Goal: Task Accomplishment & Management: Manage account settings

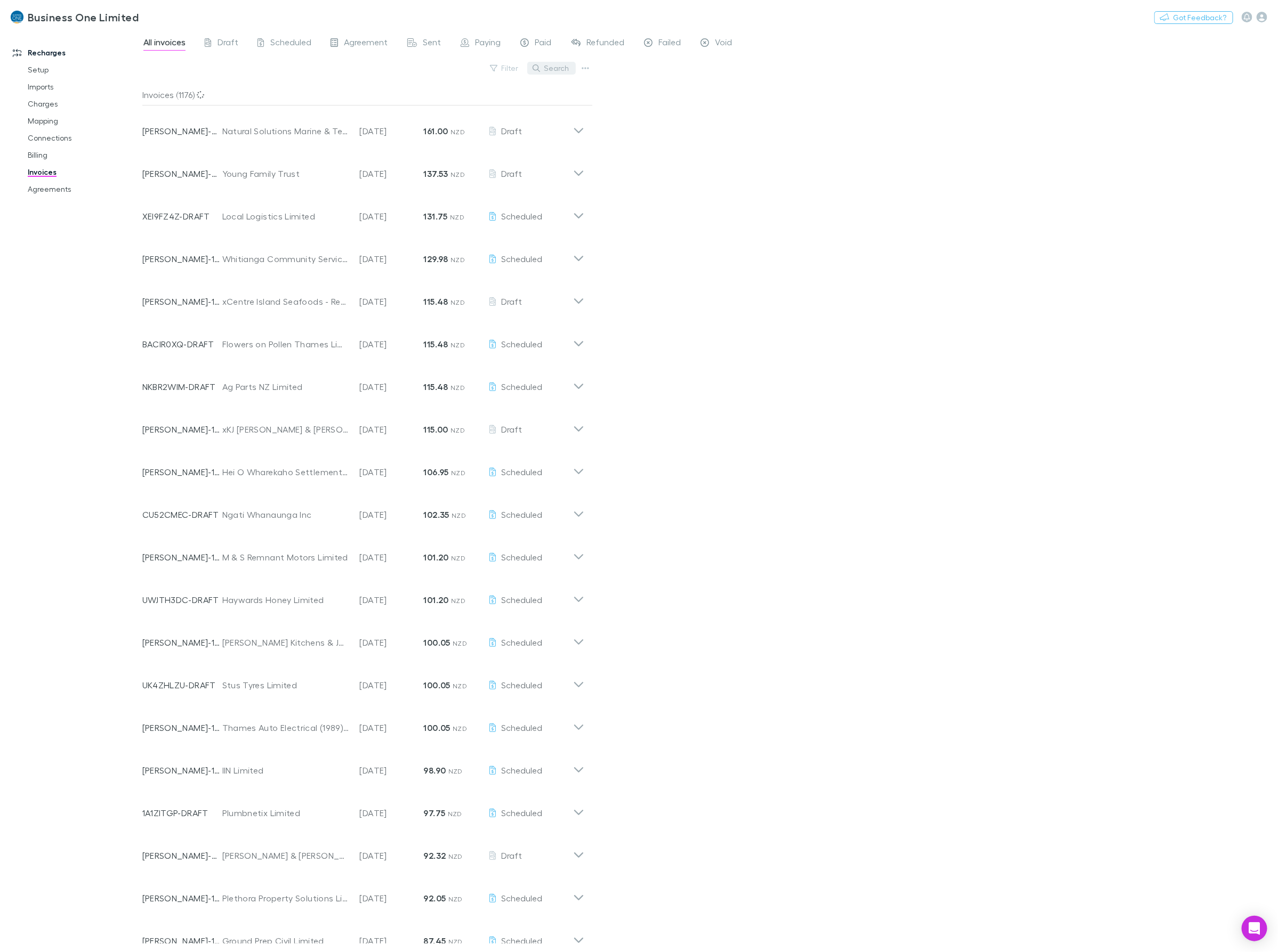
click at [560, 65] on button "Search" at bounding box center [551, 68] width 48 height 13
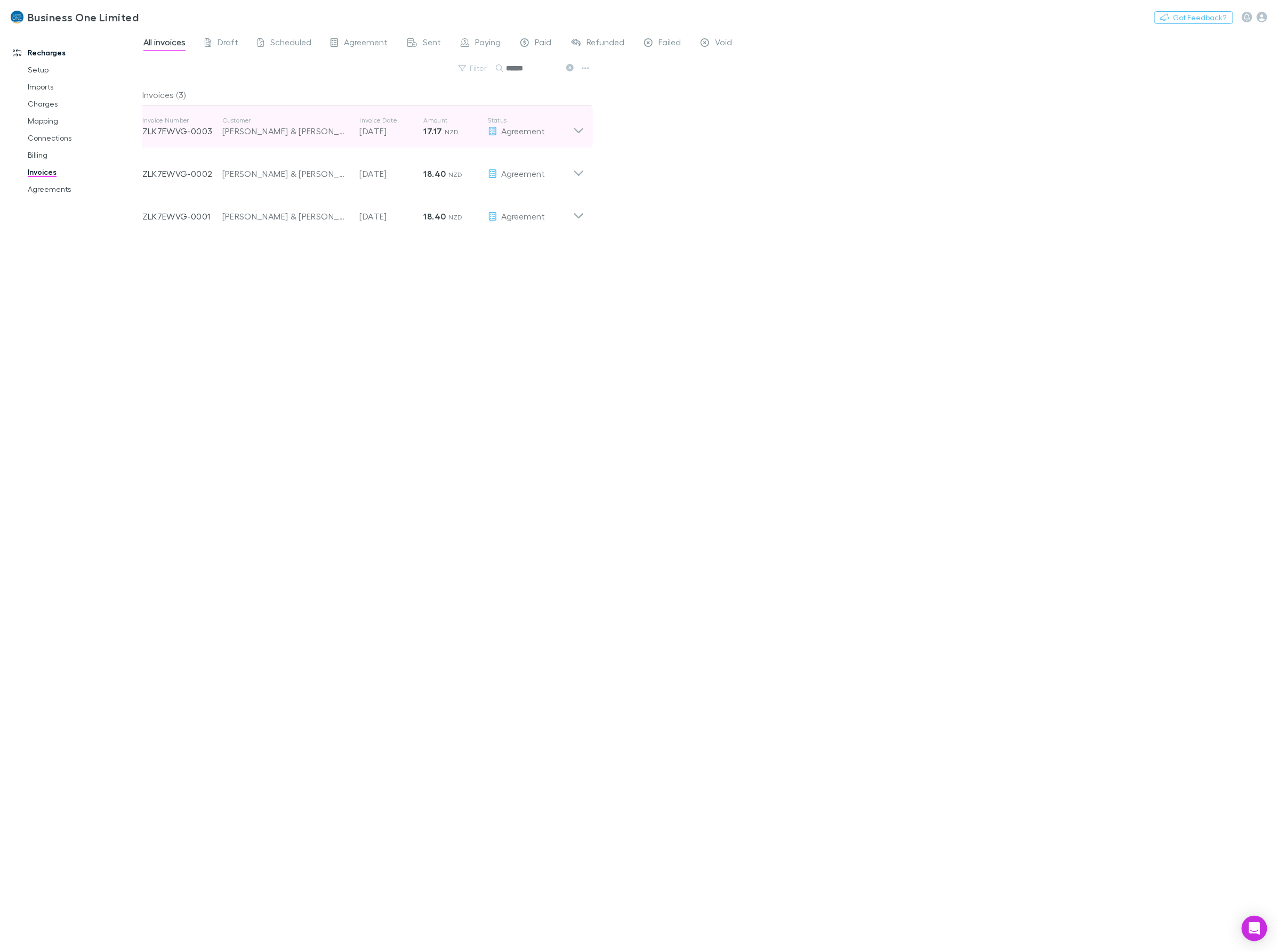
type input "******"
click at [570, 129] on div "Agreement" at bounding box center [530, 130] width 85 height 13
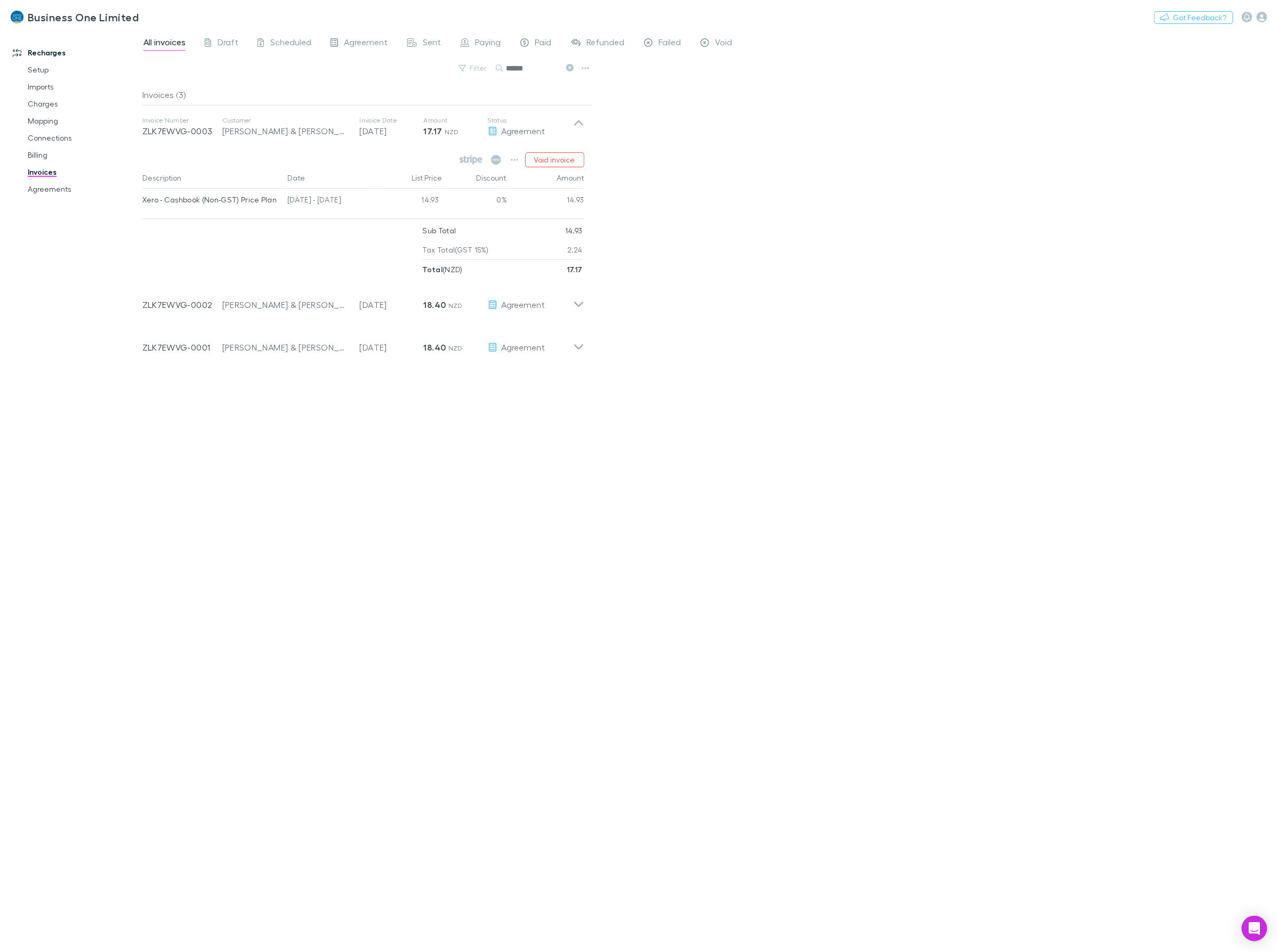
drag, startPoint x: 537, startPoint y: 68, endPoint x: 420, endPoint y: 67, distance: 117.0
click at [420, 67] on div "Filter Search ******" at bounding box center [367, 72] width 451 height 24
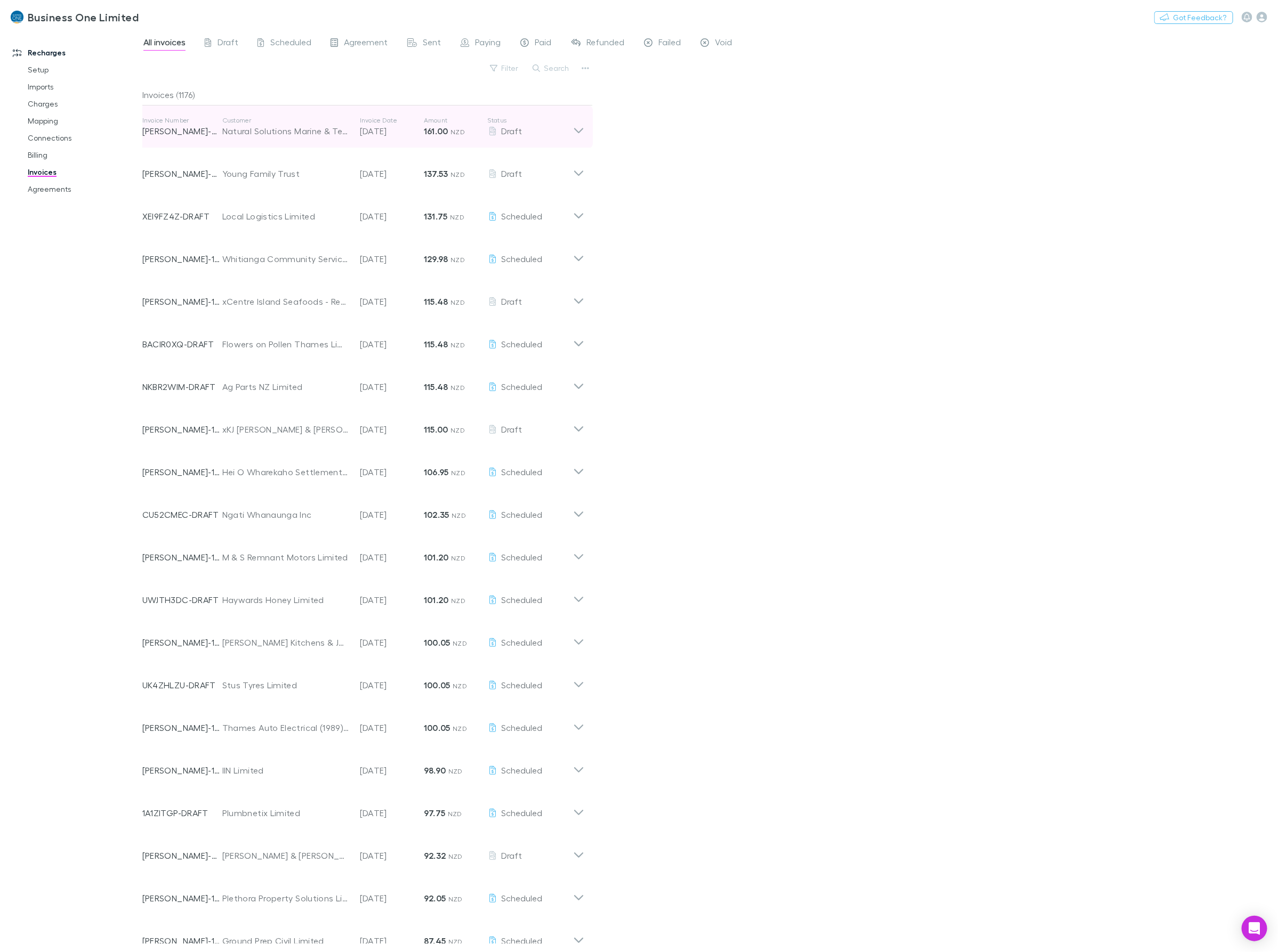
click at [554, 122] on p "Status" at bounding box center [530, 120] width 85 height 8
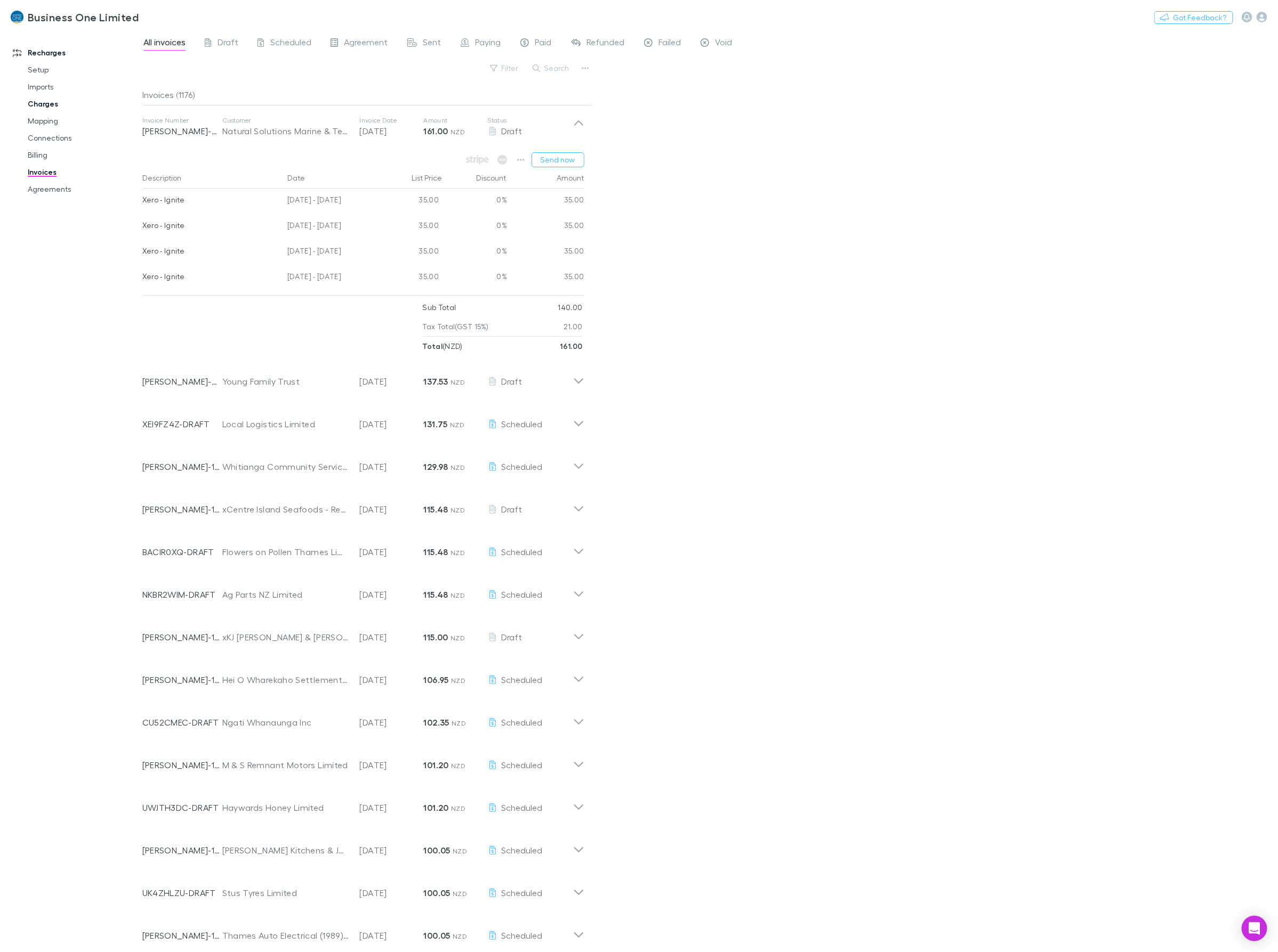
click at [38, 104] on link "Charges" at bounding box center [84, 104] width 133 height 17
click at [42, 124] on link "Mapping" at bounding box center [84, 121] width 133 height 17
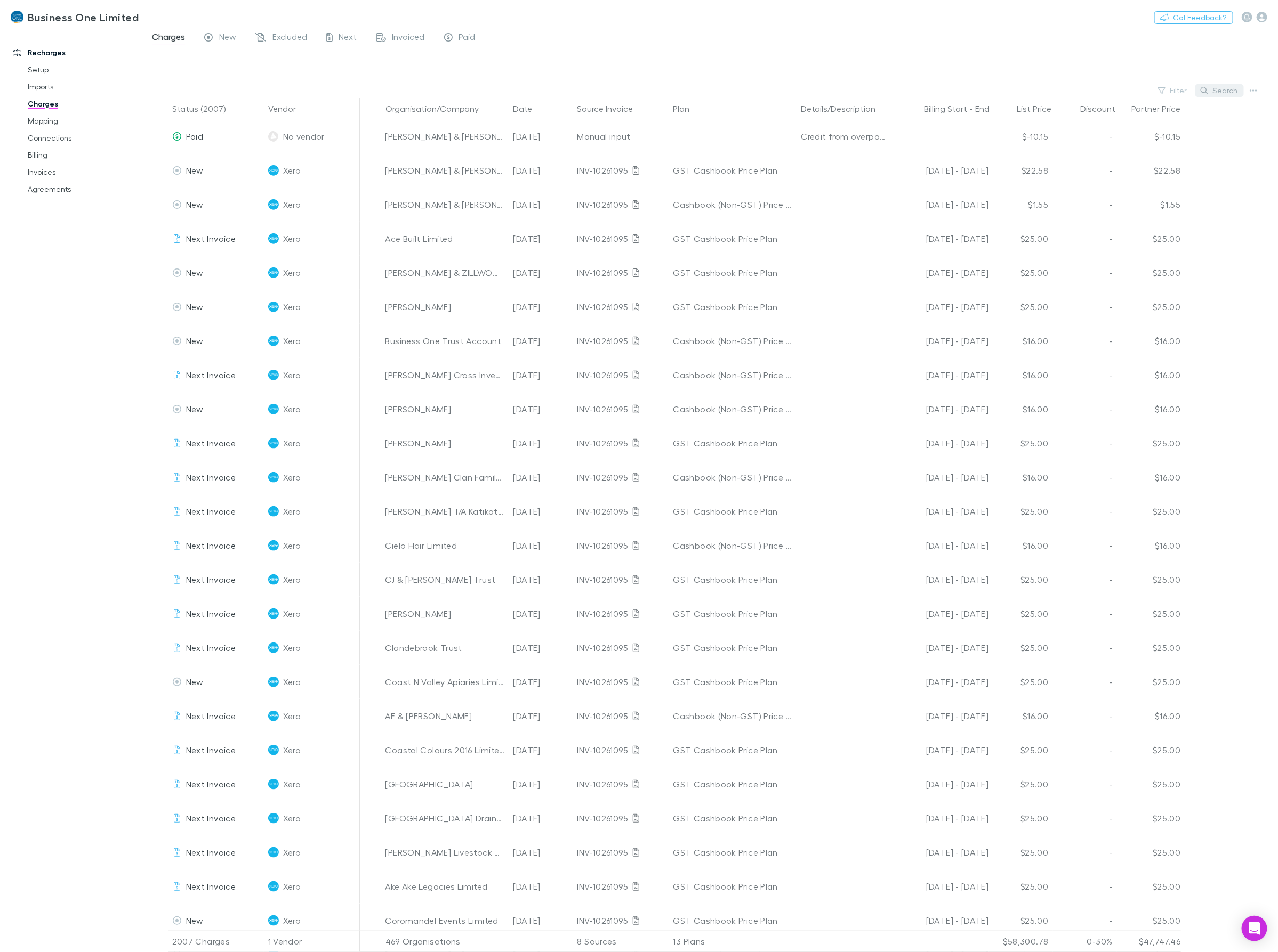
click at [1228, 91] on button "Search" at bounding box center [1220, 90] width 48 height 13
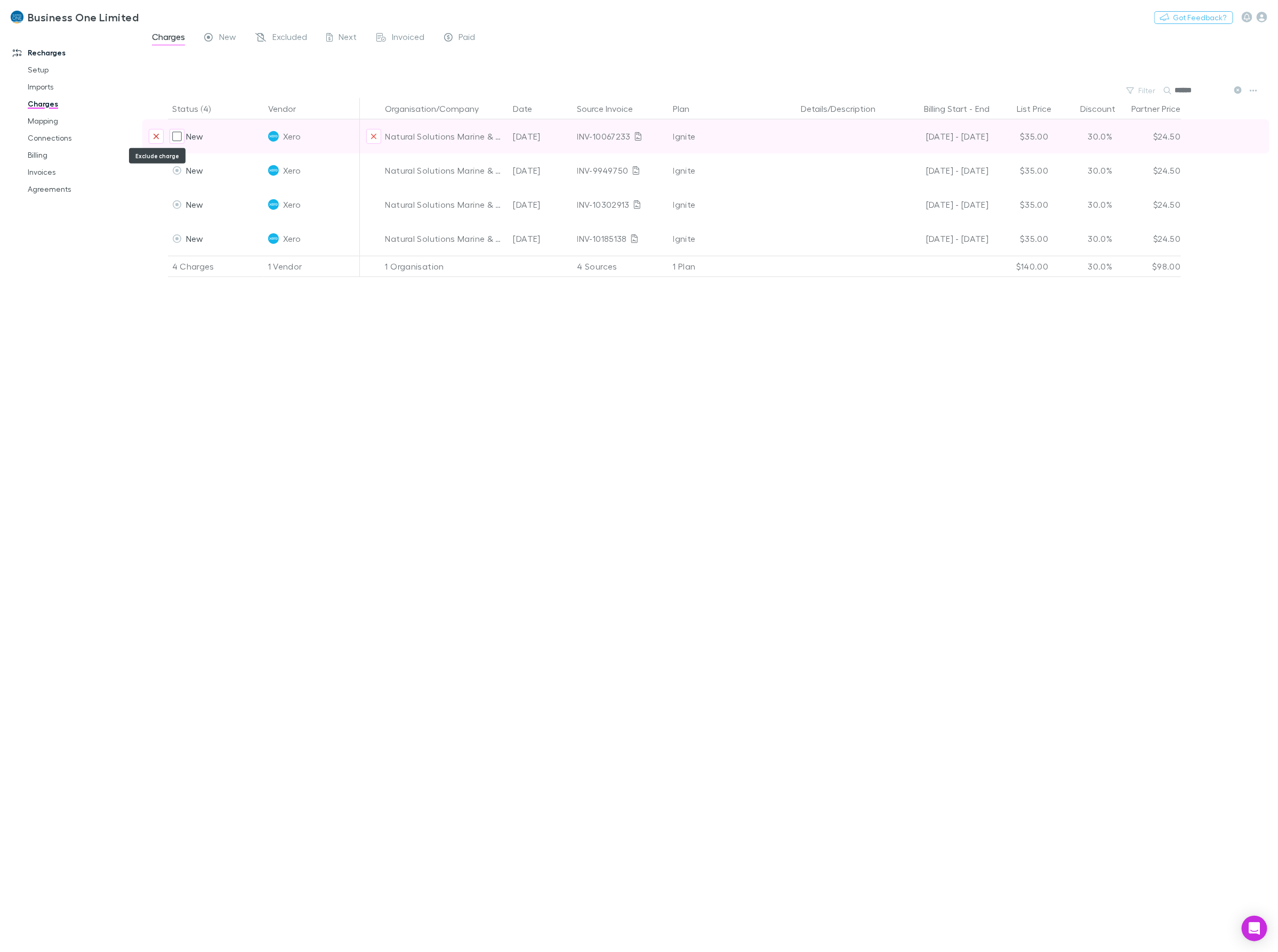
click at [158, 140] on icon "Exclude charge" at bounding box center [156, 136] width 7 height 8
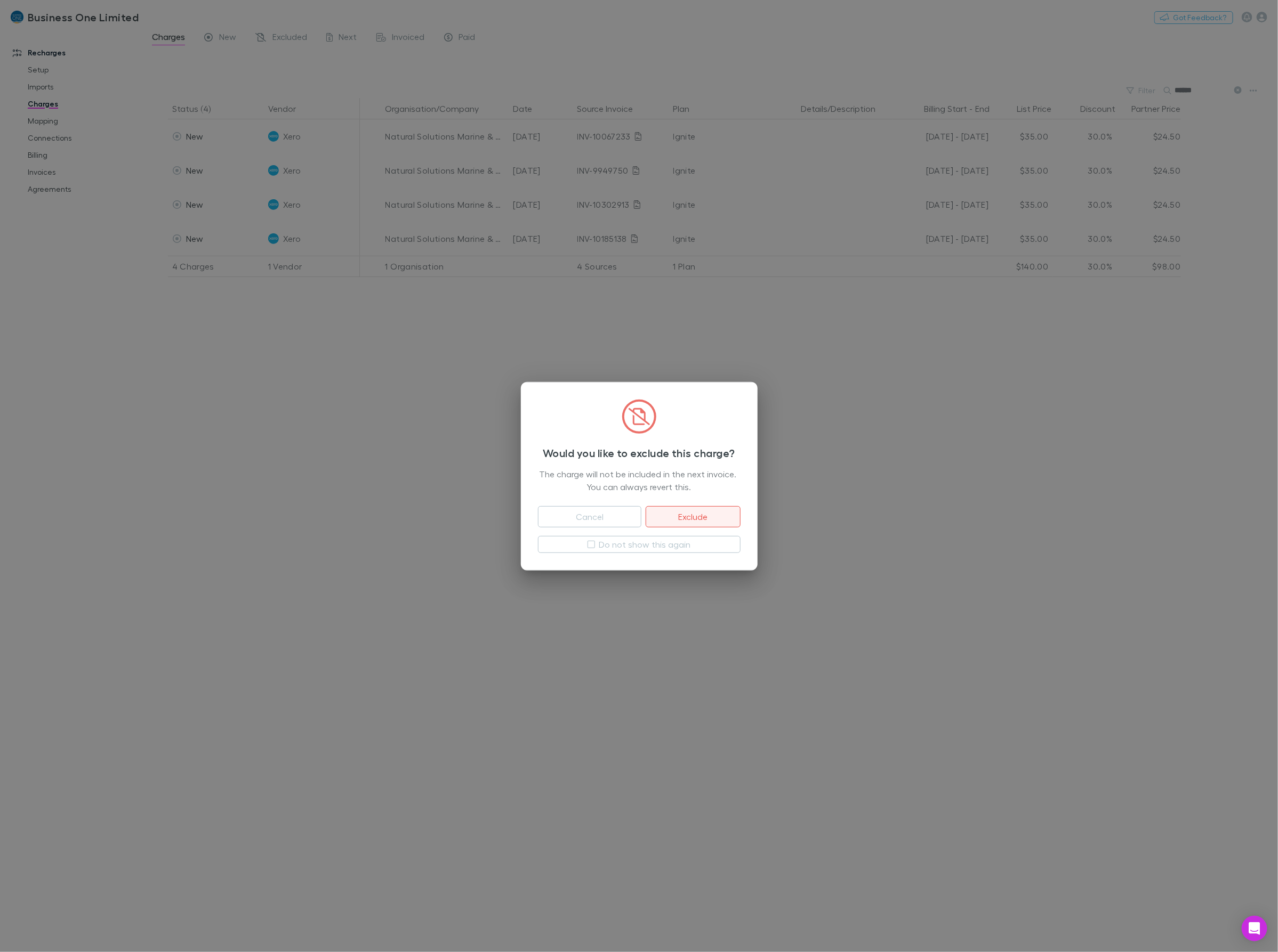
click at [664, 515] on button "Exclude" at bounding box center [692, 516] width 94 height 21
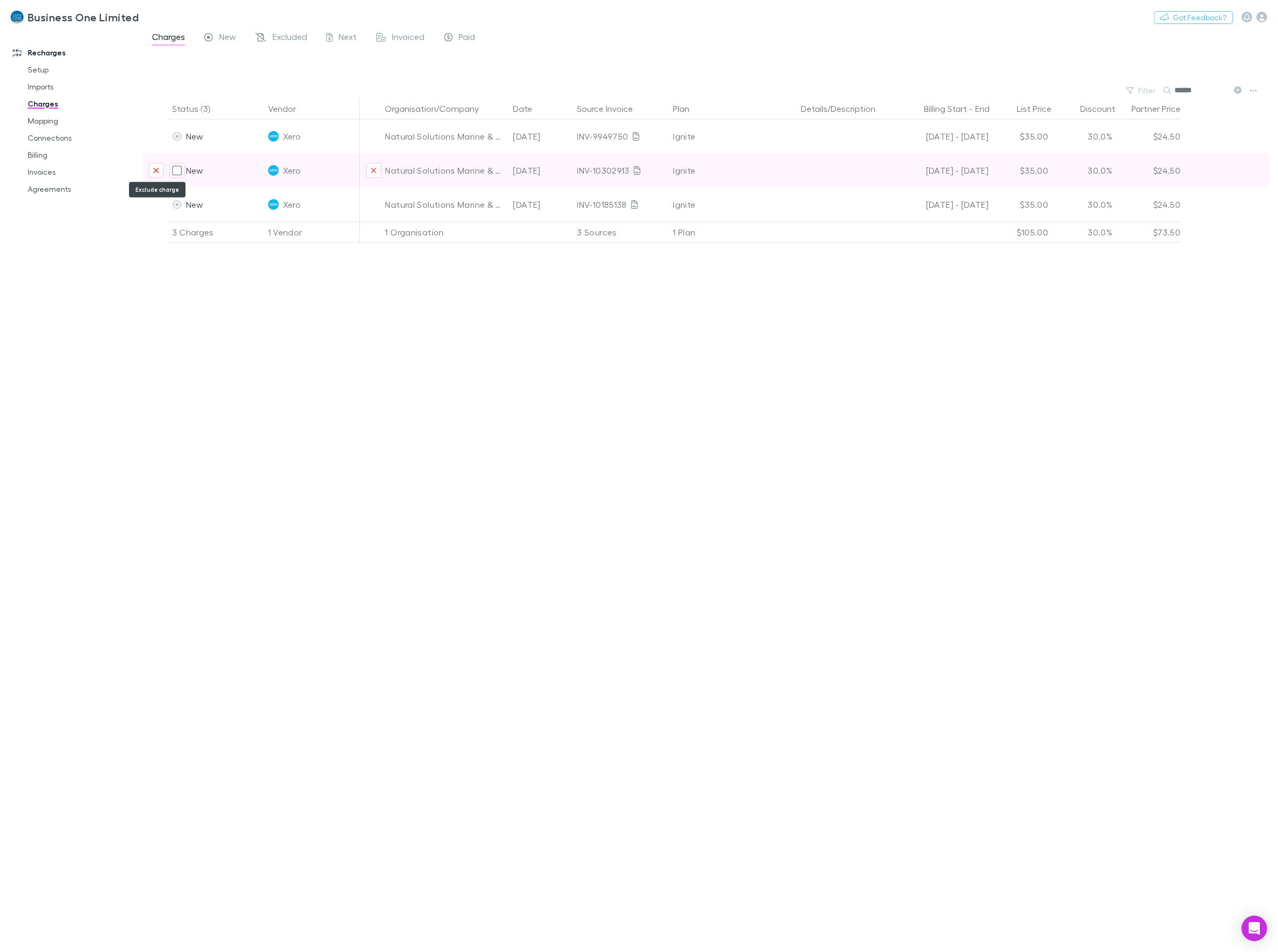
click at [157, 166] on icon "Exclude charge" at bounding box center [156, 170] width 7 height 8
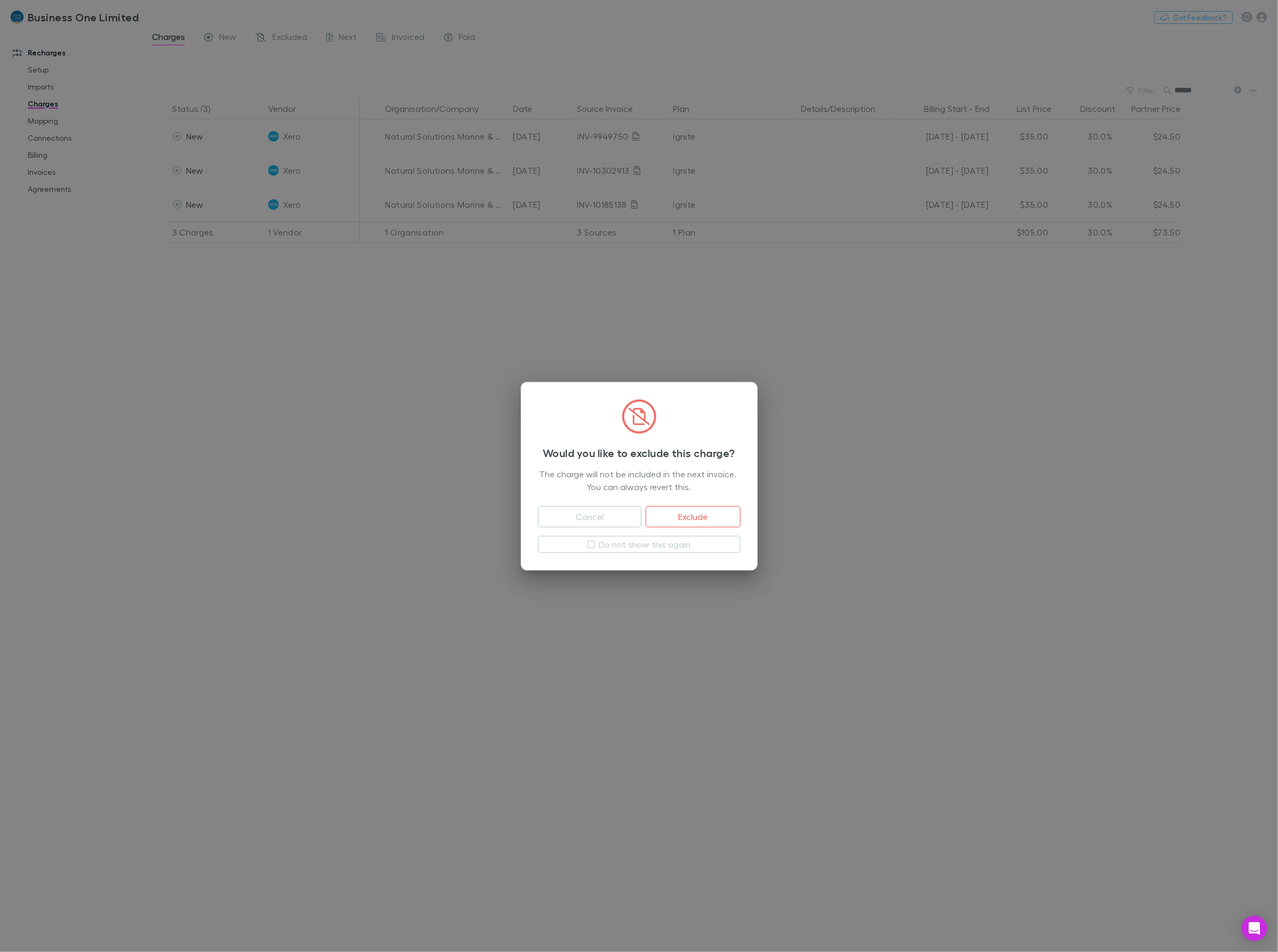
click at [713, 521] on button "Exclude" at bounding box center [692, 516] width 94 height 21
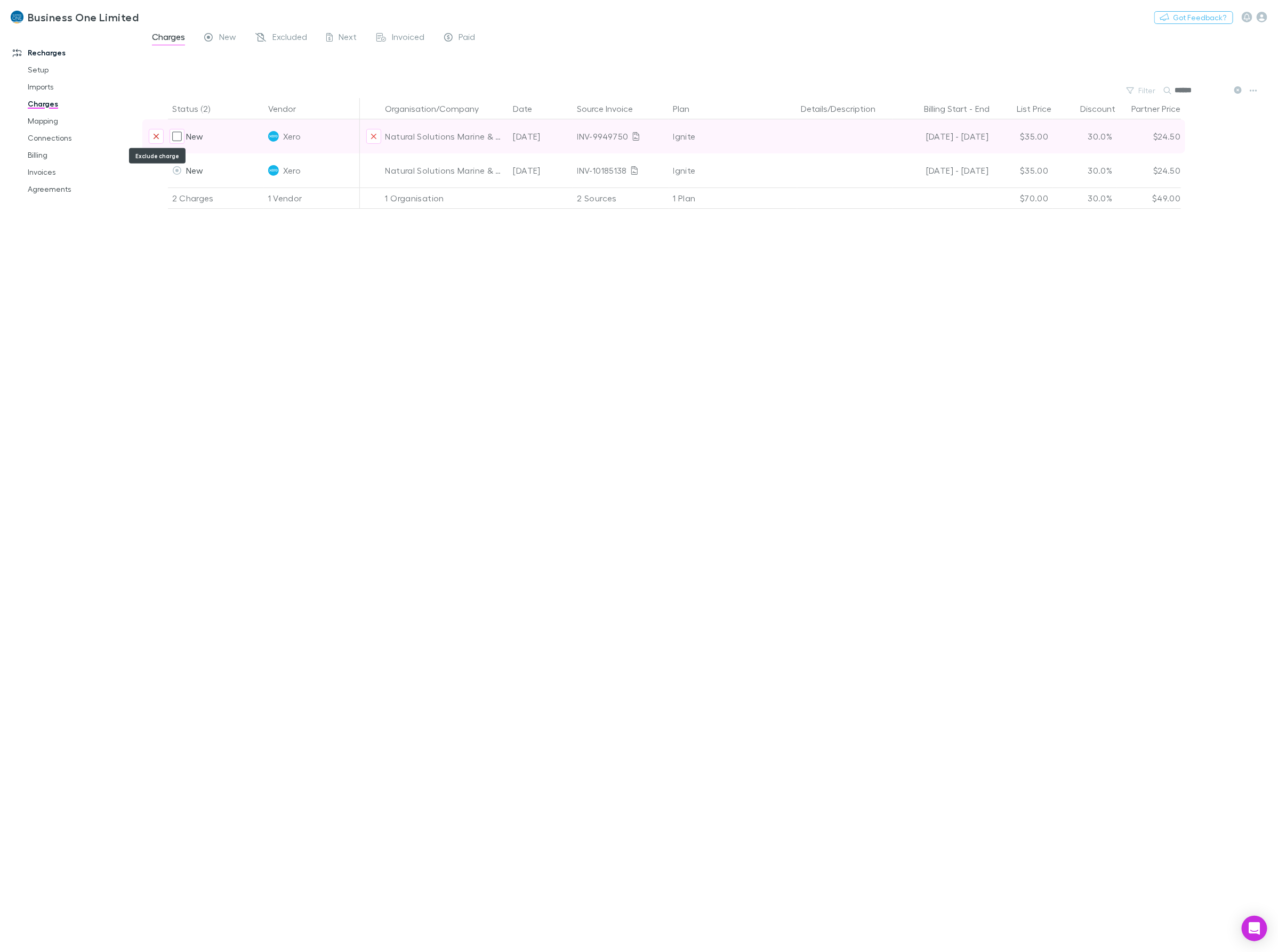
click at [152, 133] on button "Exclude charge" at bounding box center [156, 136] width 15 height 15
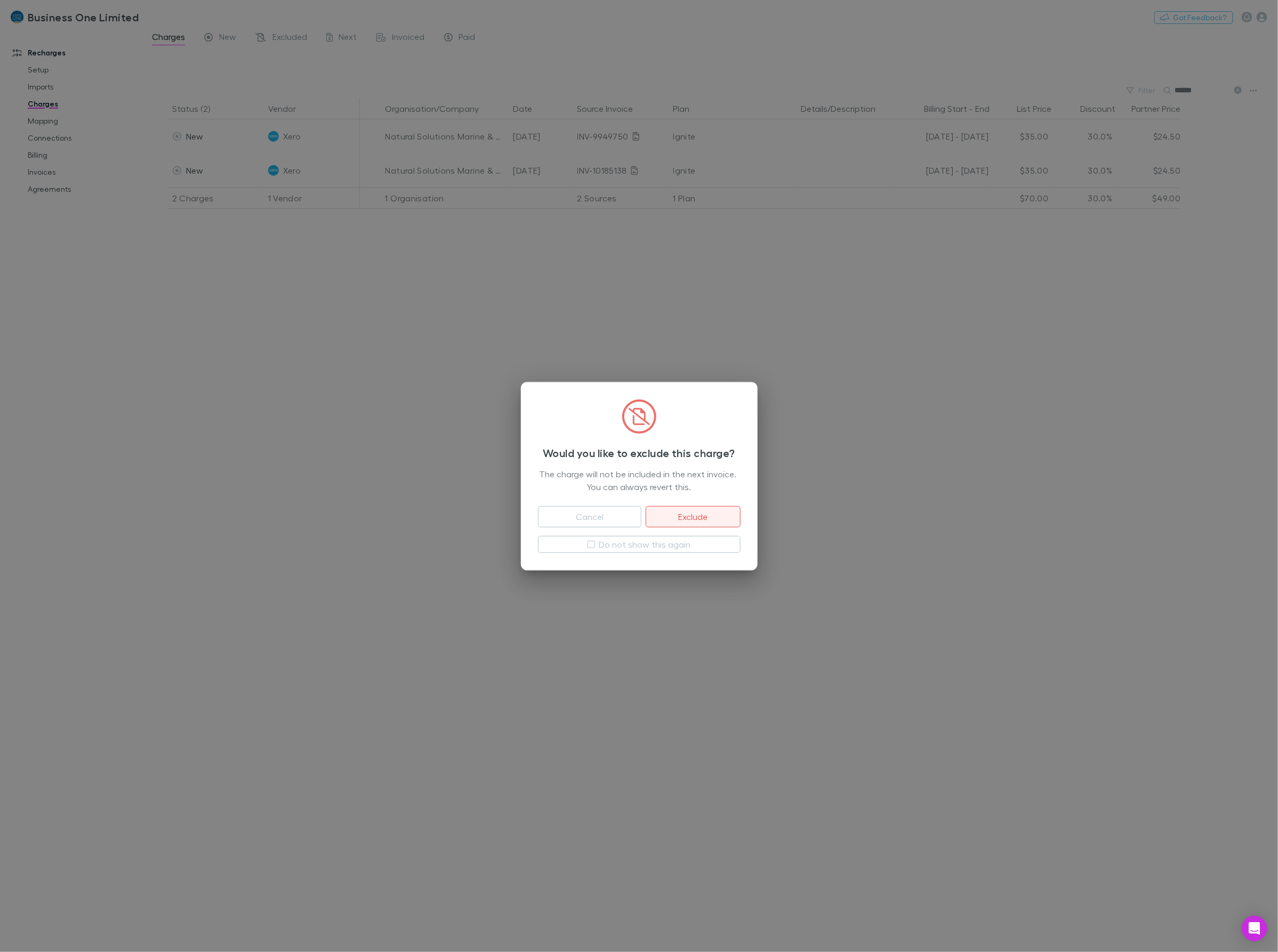
click at [683, 513] on button "Exclude" at bounding box center [692, 516] width 94 height 21
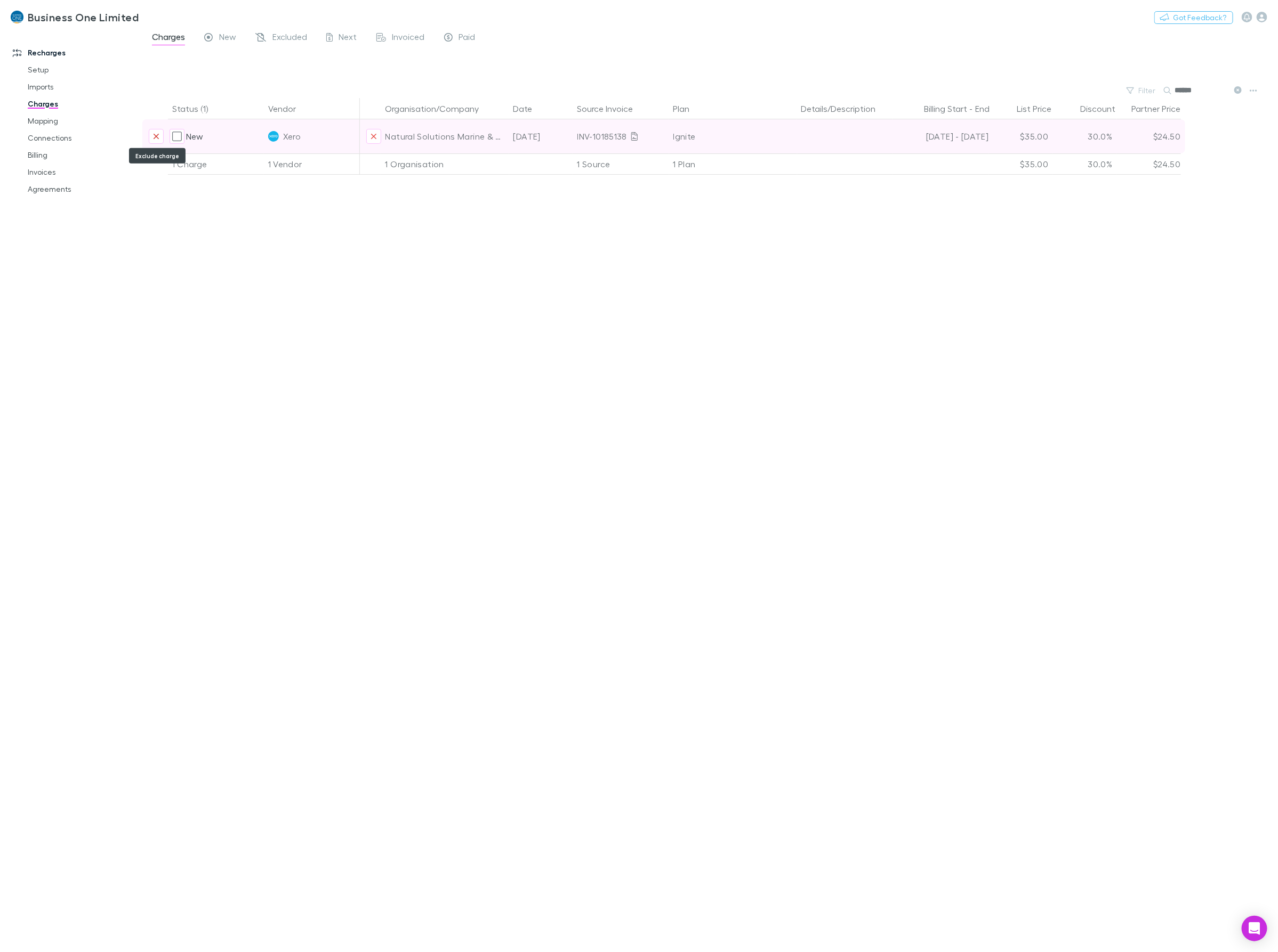
click at [155, 133] on icon "Exclude charge" at bounding box center [156, 136] width 7 height 8
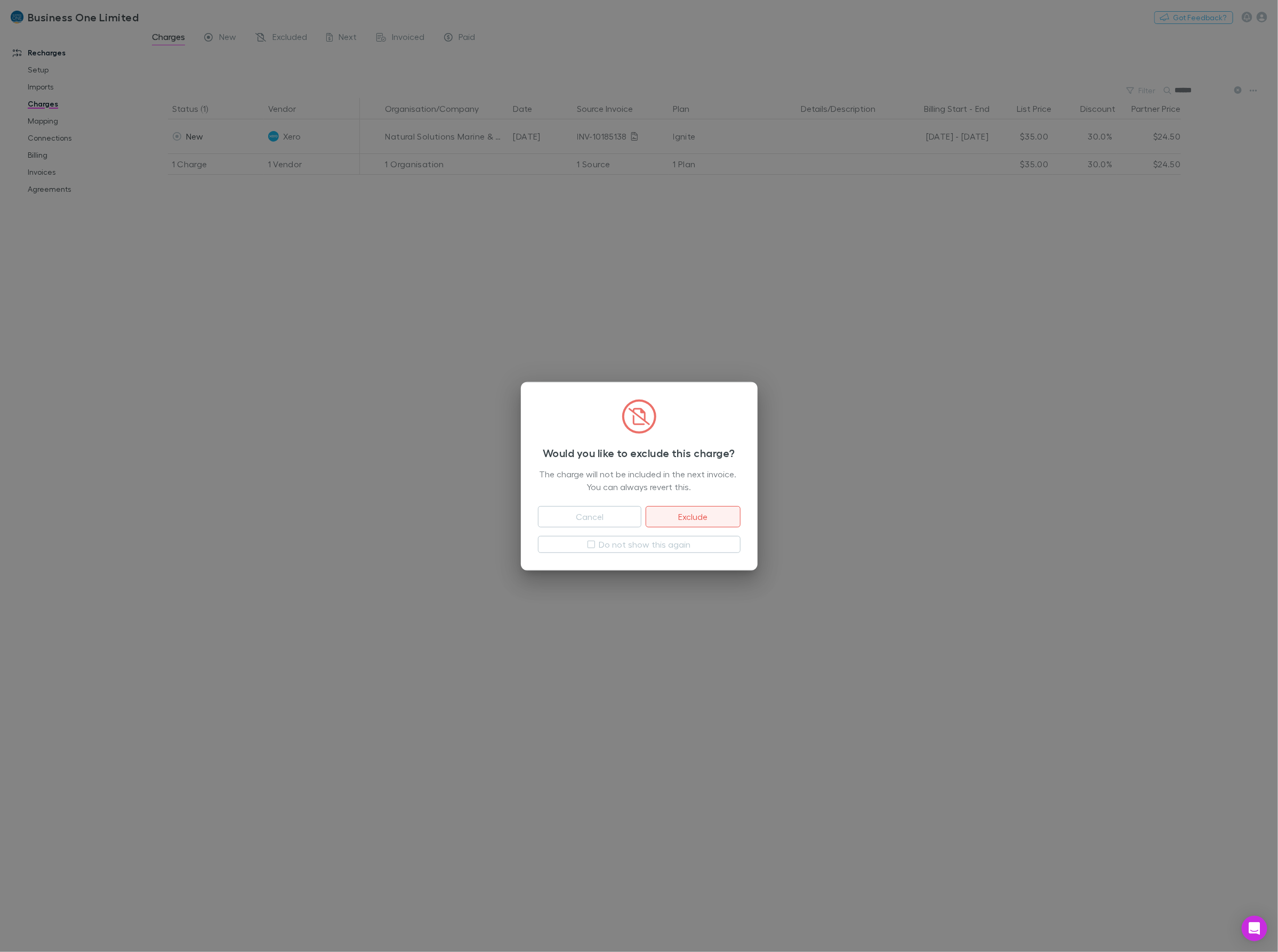
click at [679, 513] on button "Exclude" at bounding box center [692, 516] width 94 height 21
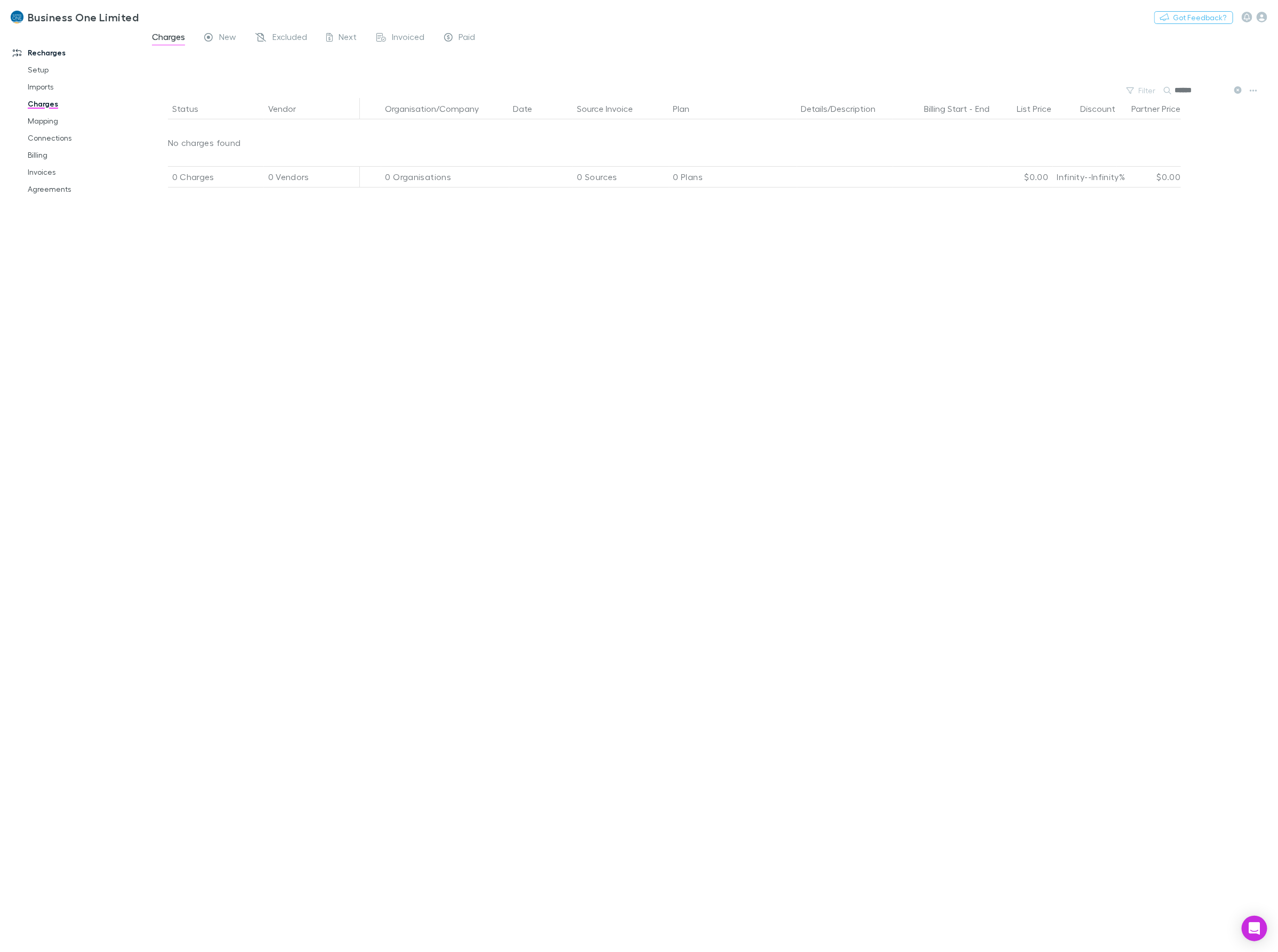
drag, startPoint x: 1204, startPoint y: 86, endPoint x: 1082, endPoint y: 92, distance: 122.1
click at [1082, 92] on div "Filter Search ******" at bounding box center [710, 90] width 1135 height 15
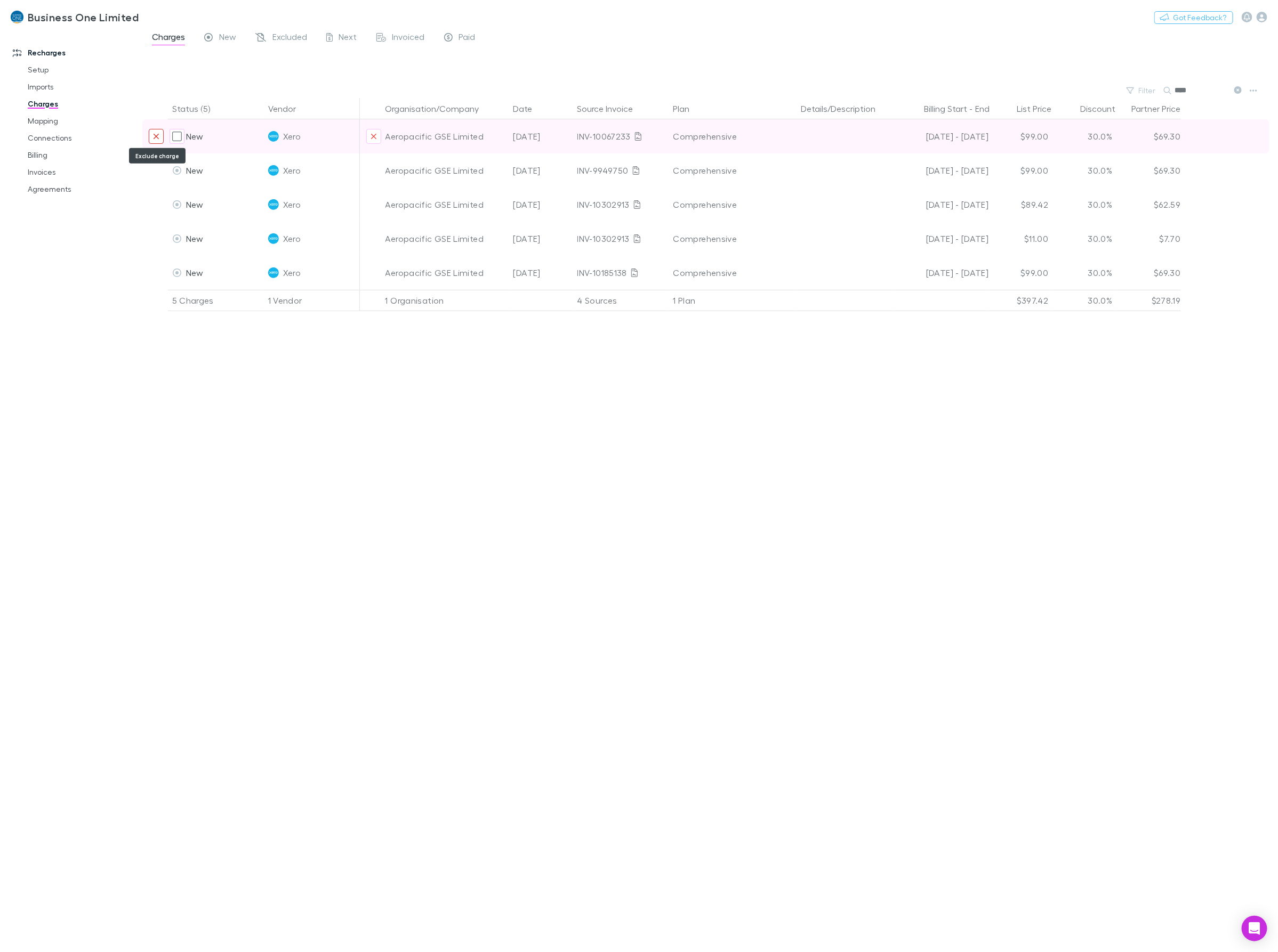
type input "****"
click at [158, 134] on icon "Exclude charge" at bounding box center [156, 136] width 7 height 8
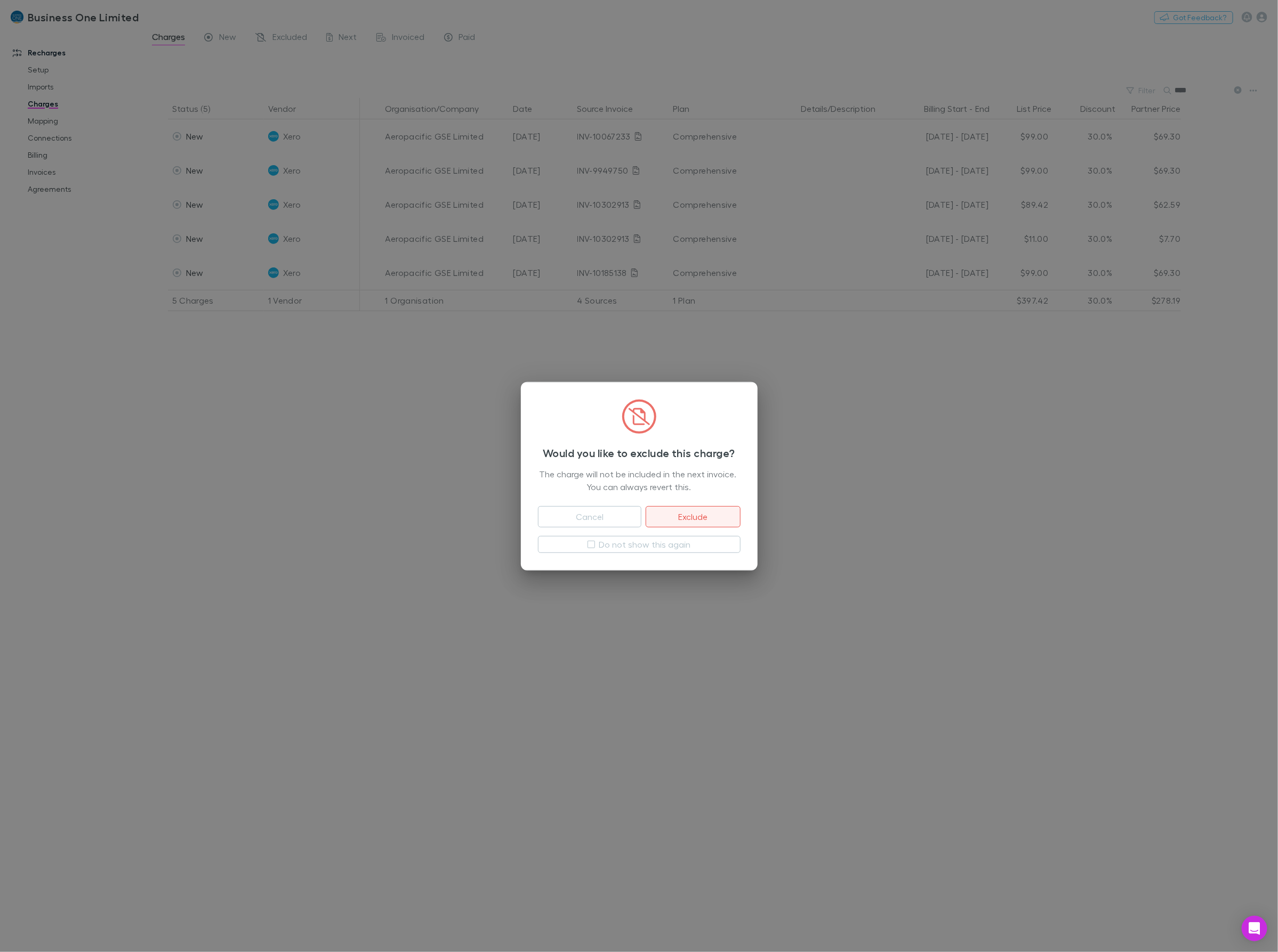
click at [725, 518] on button "Exclude" at bounding box center [692, 516] width 94 height 21
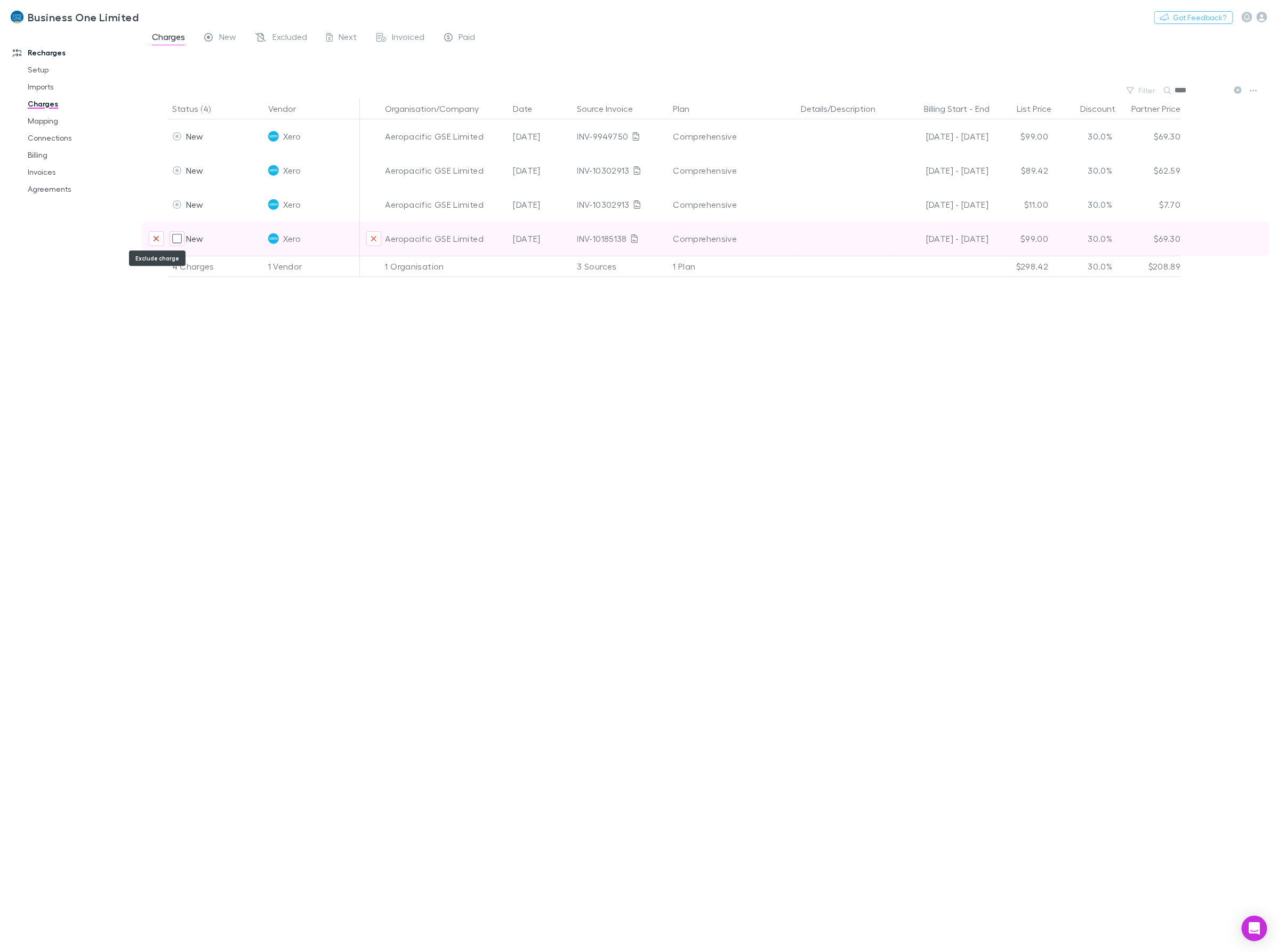
click at [153, 241] on icon "Exclude charge" at bounding box center [156, 238] width 7 height 8
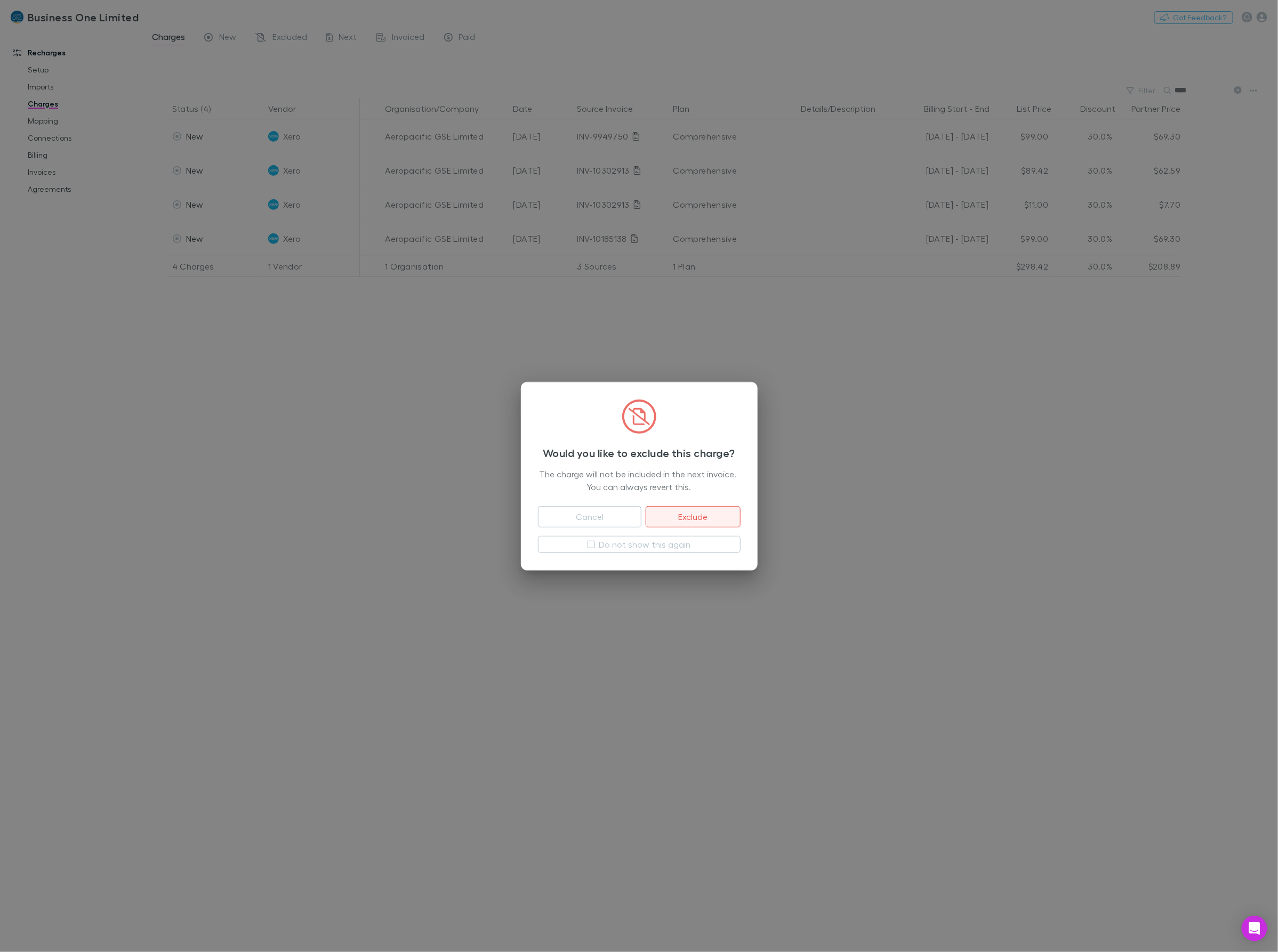
click at [691, 518] on button "Exclude" at bounding box center [692, 516] width 94 height 21
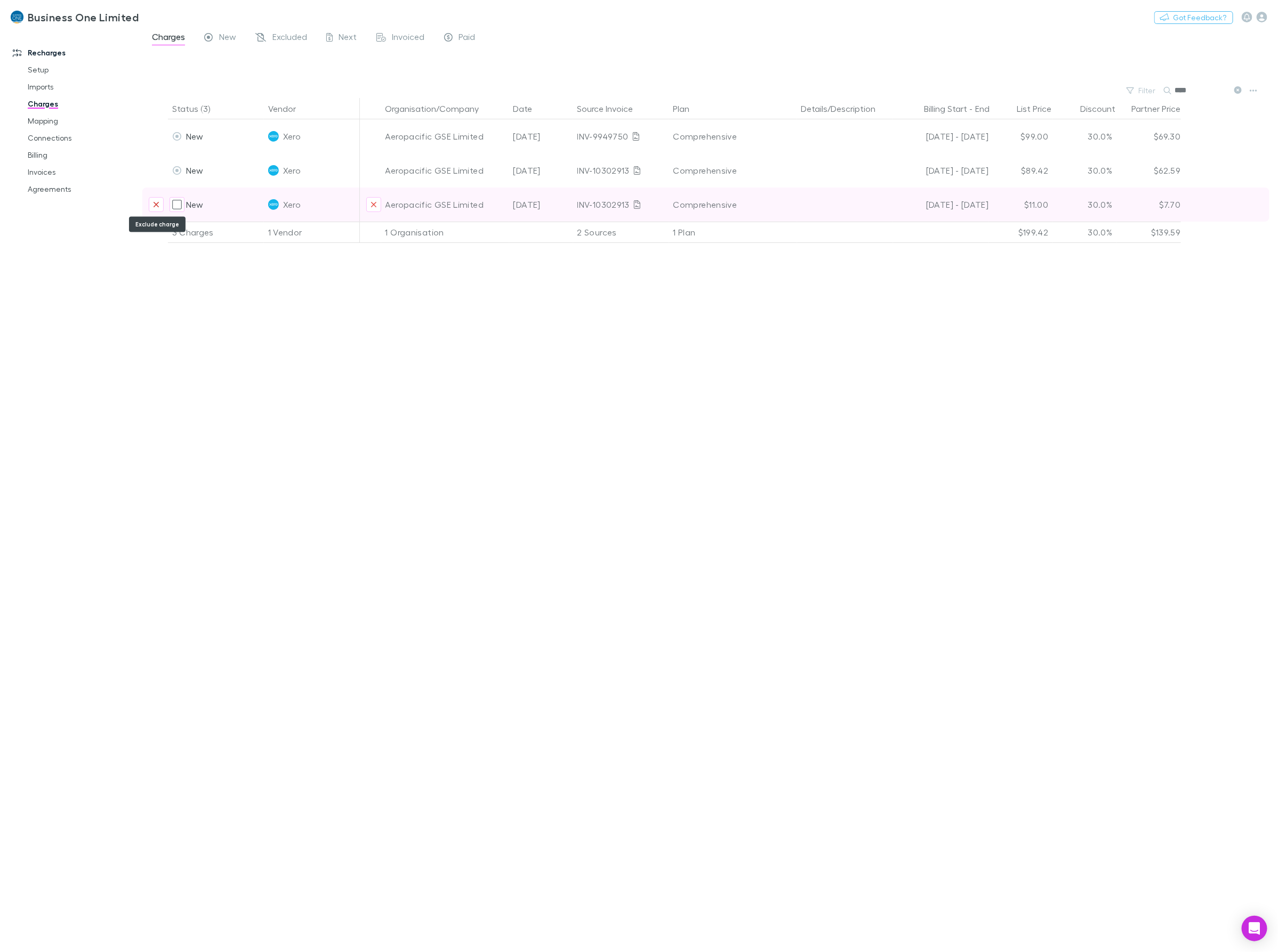
click at [150, 200] on button "Exclude charge" at bounding box center [156, 204] width 15 height 15
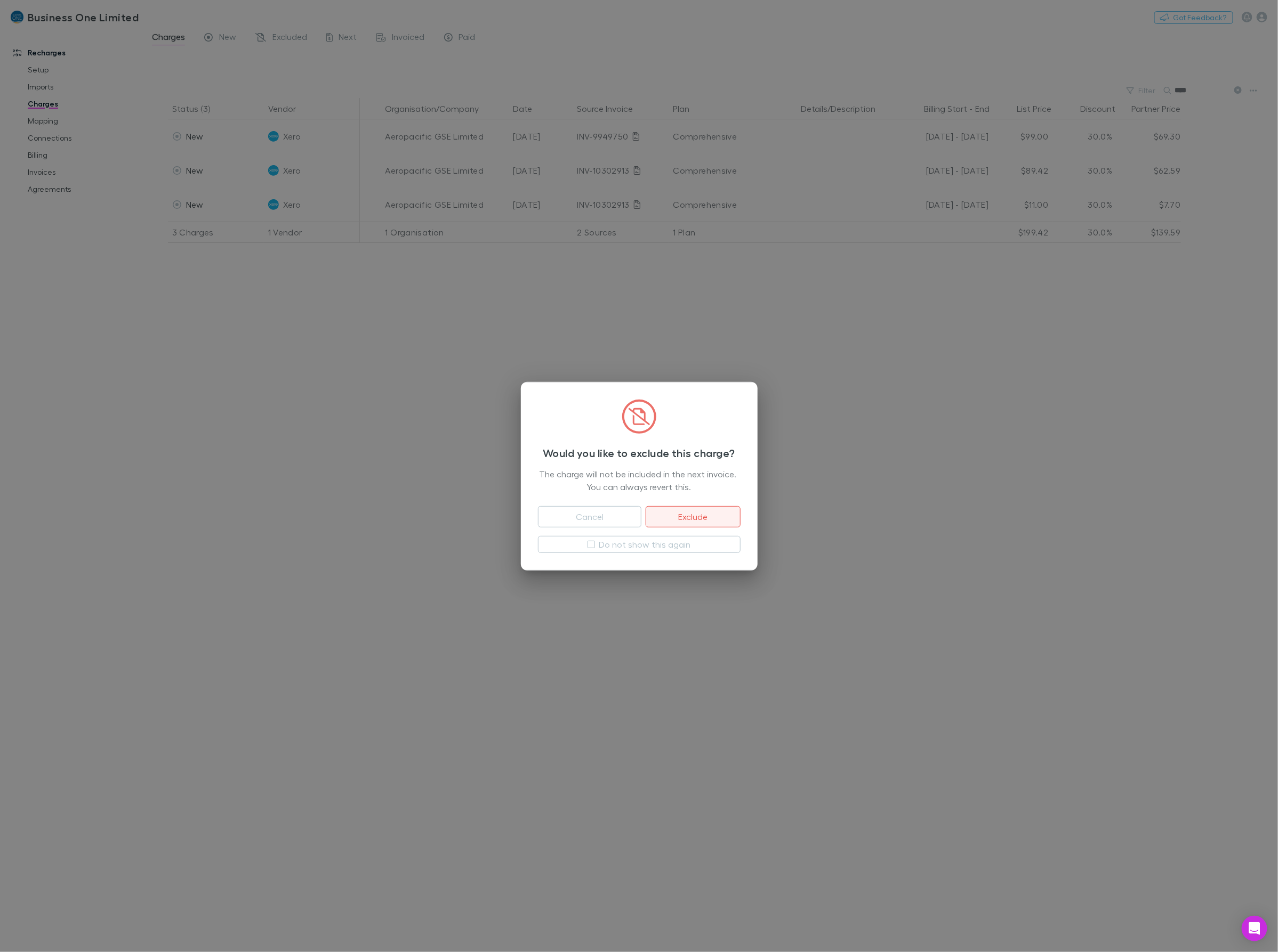
click at [673, 514] on button "Exclude" at bounding box center [692, 516] width 94 height 21
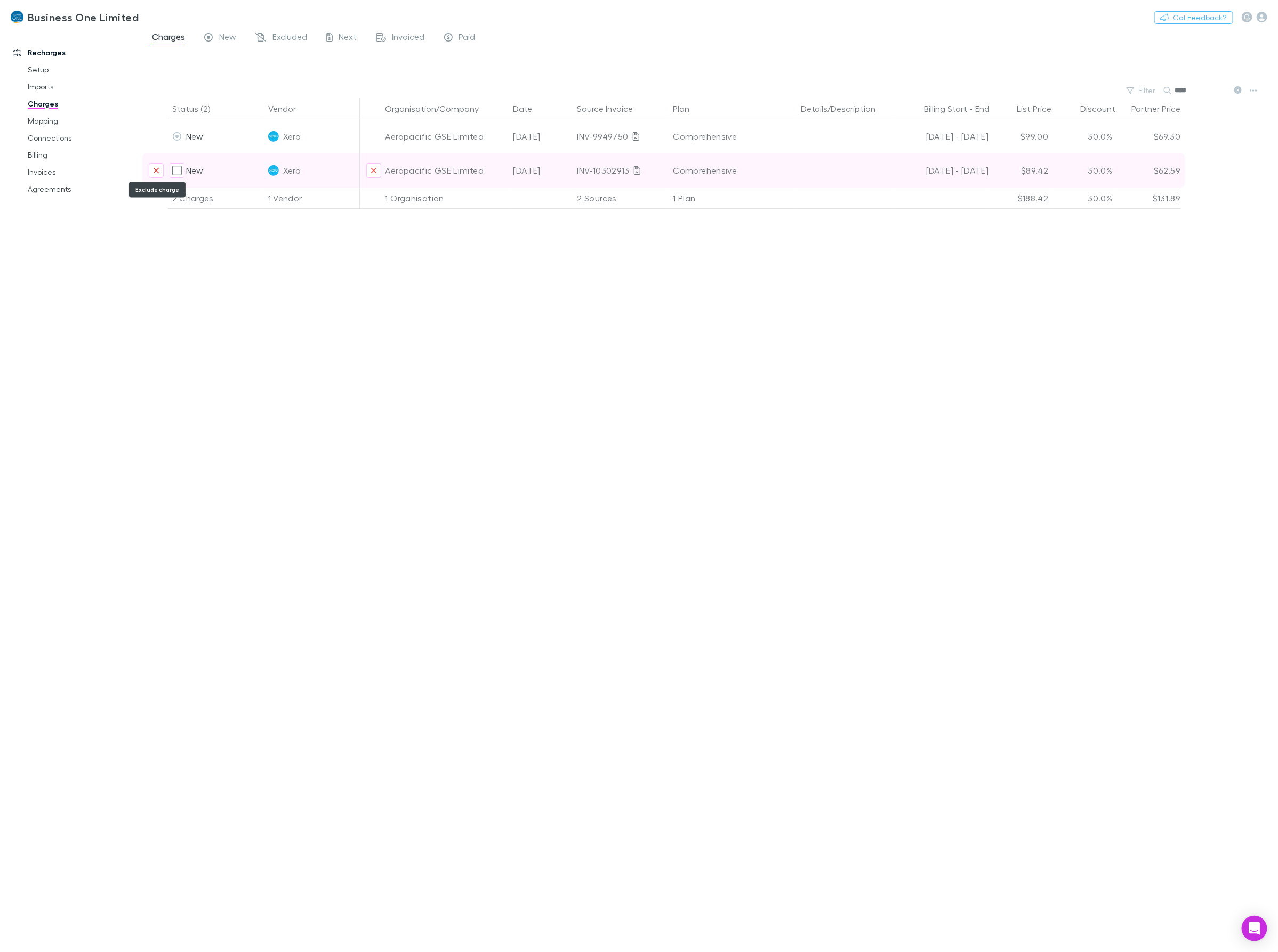
click at [153, 167] on icon "Exclude charge" at bounding box center [156, 170] width 7 height 8
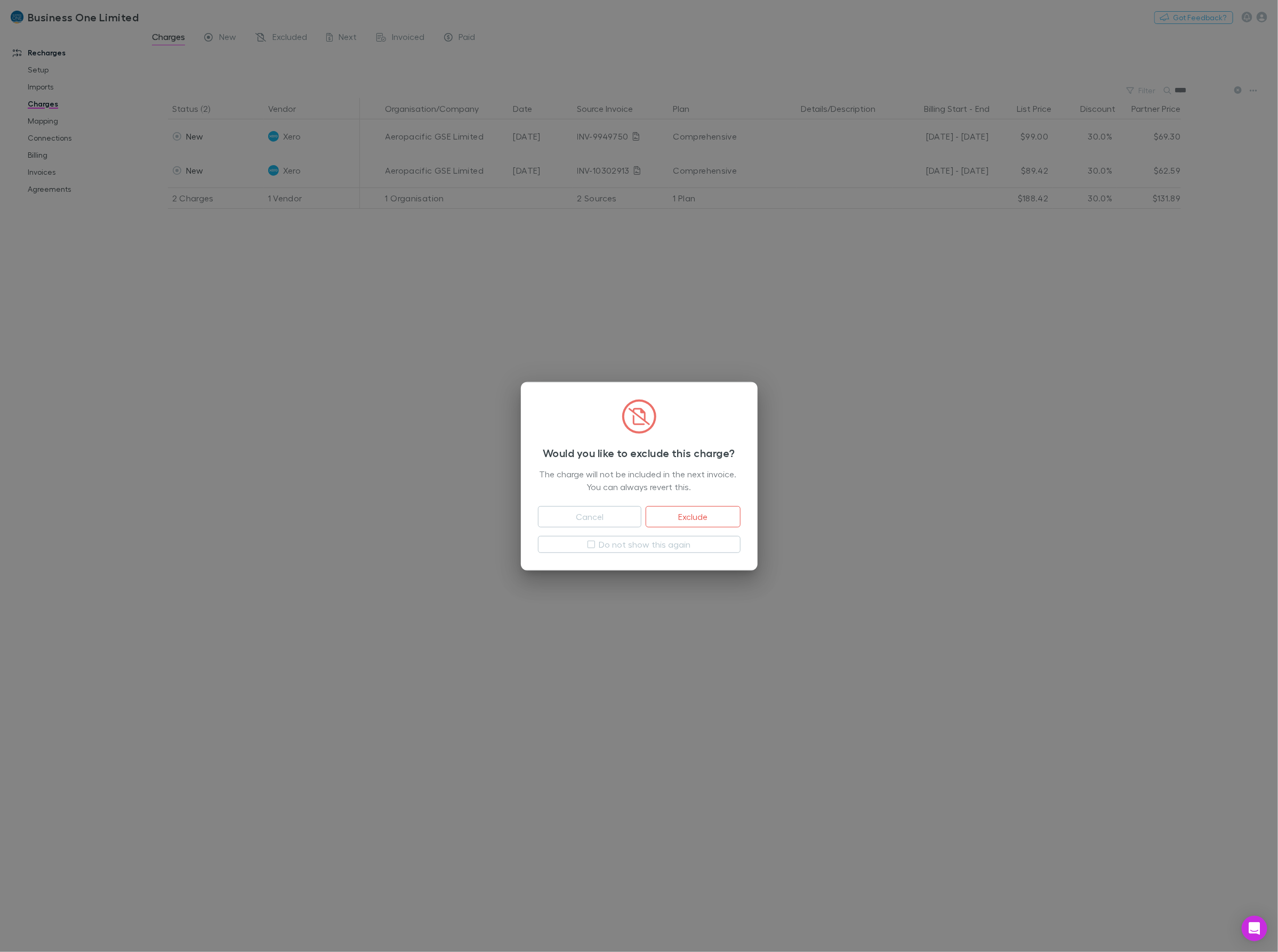
drag, startPoint x: 676, startPoint y: 499, endPoint x: 678, endPoint y: 504, distance: 5.4
click at [676, 502] on div "Cancel Exclude" at bounding box center [639, 514] width 203 height 42
click at [680, 509] on button "Exclude" at bounding box center [692, 516] width 94 height 21
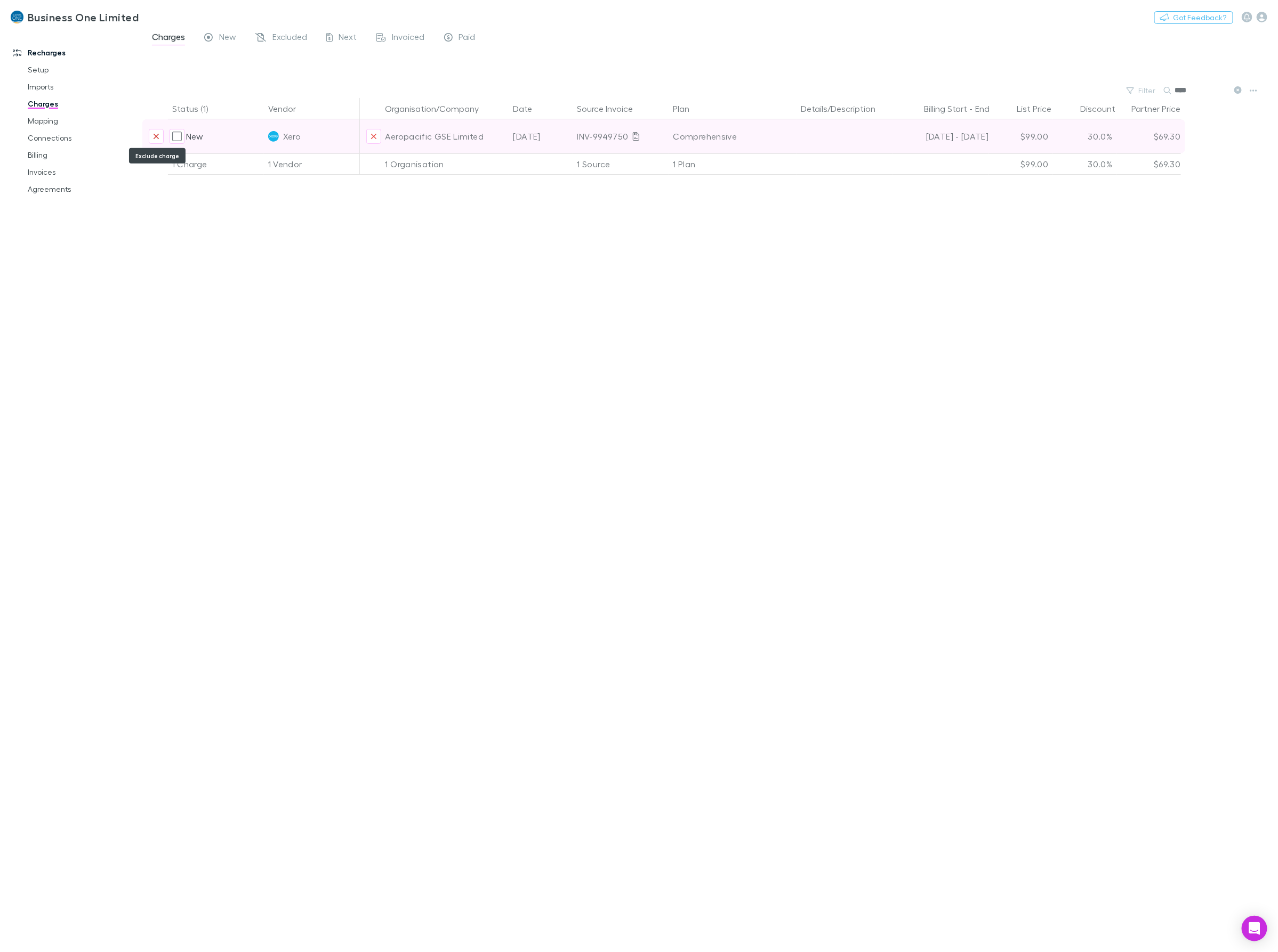
click at [159, 137] on button "Exclude charge" at bounding box center [156, 136] width 15 height 15
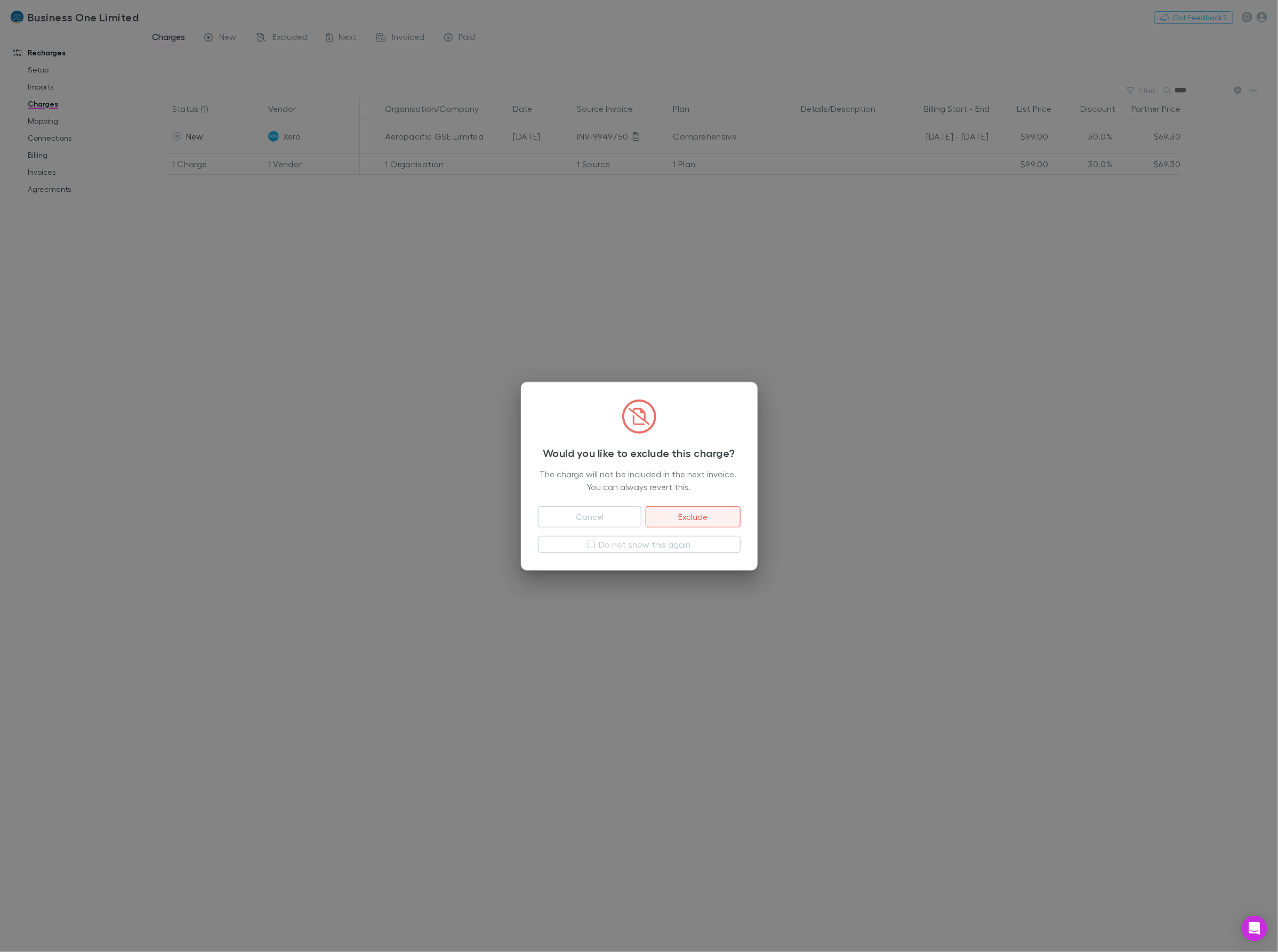
click at [723, 512] on button "Exclude" at bounding box center [692, 516] width 94 height 21
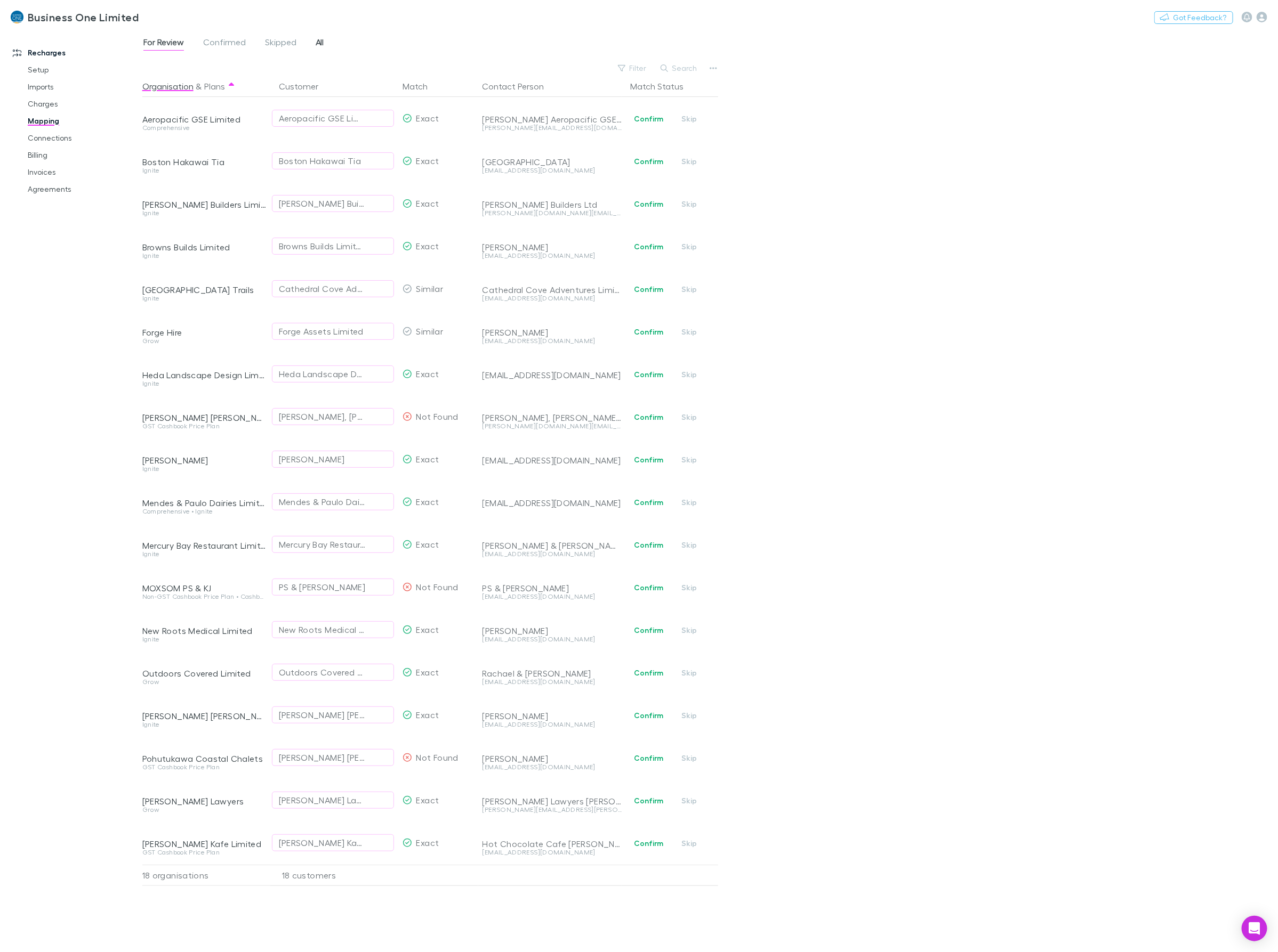
click at [319, 39] on span "All" at bounding box center [320, 43] width 8 height 14
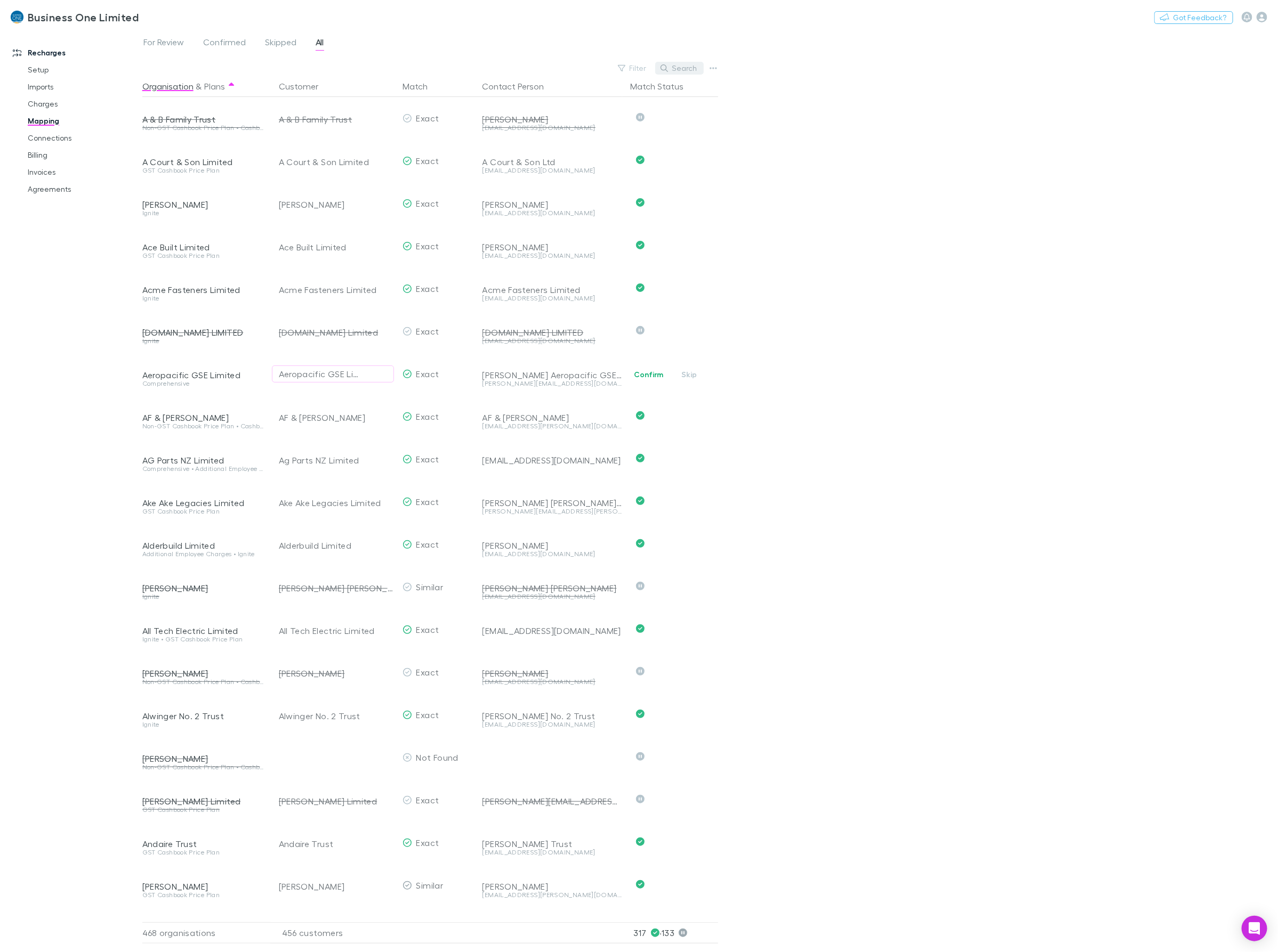
click at [676, 68] on button "Search" at bounding box center [679, 68] width 48 height 13
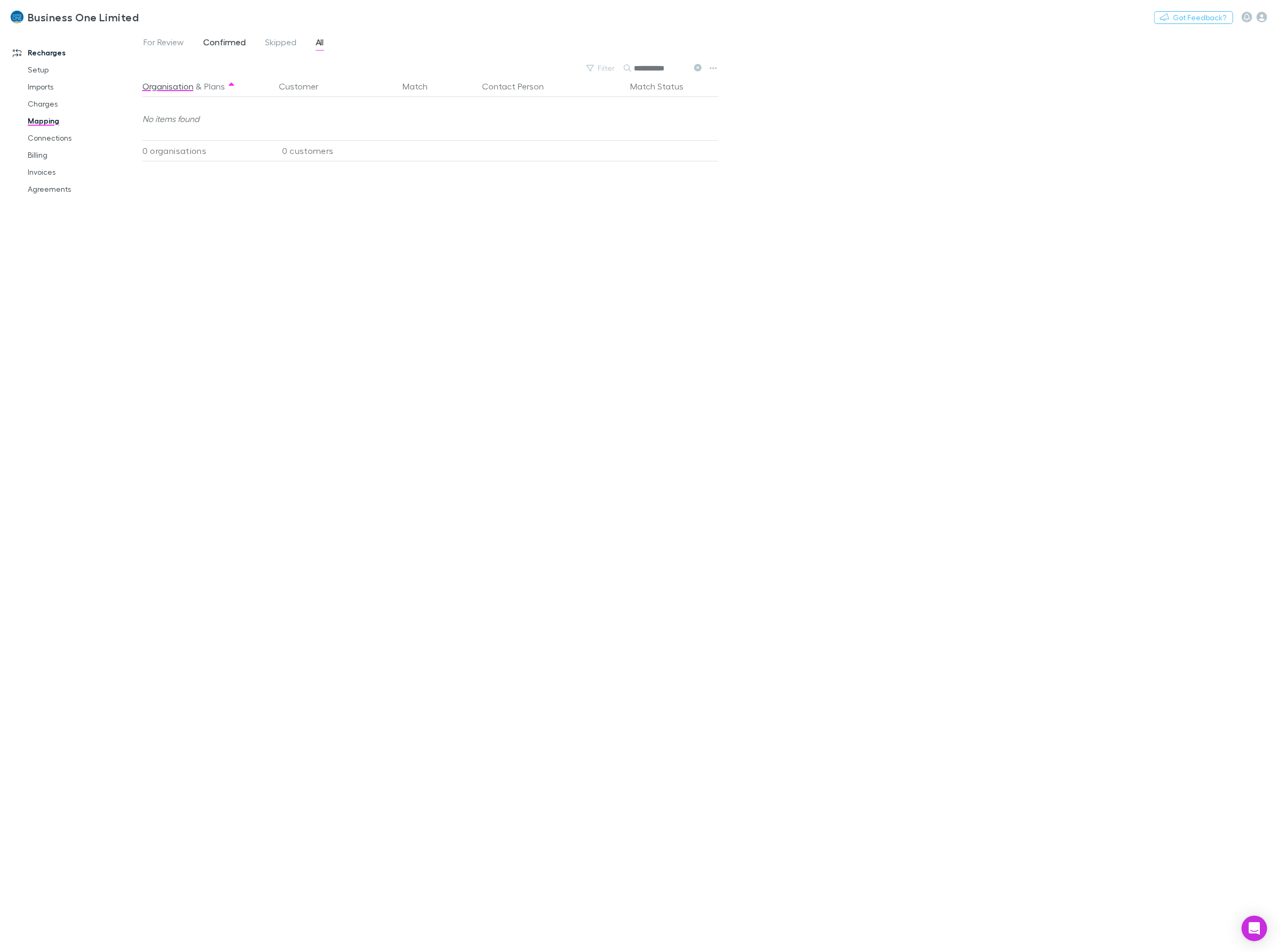
type input "**********"
click at [239, 43] on span "Confirmed" at bounding box center [224, 43] width 42 height 14
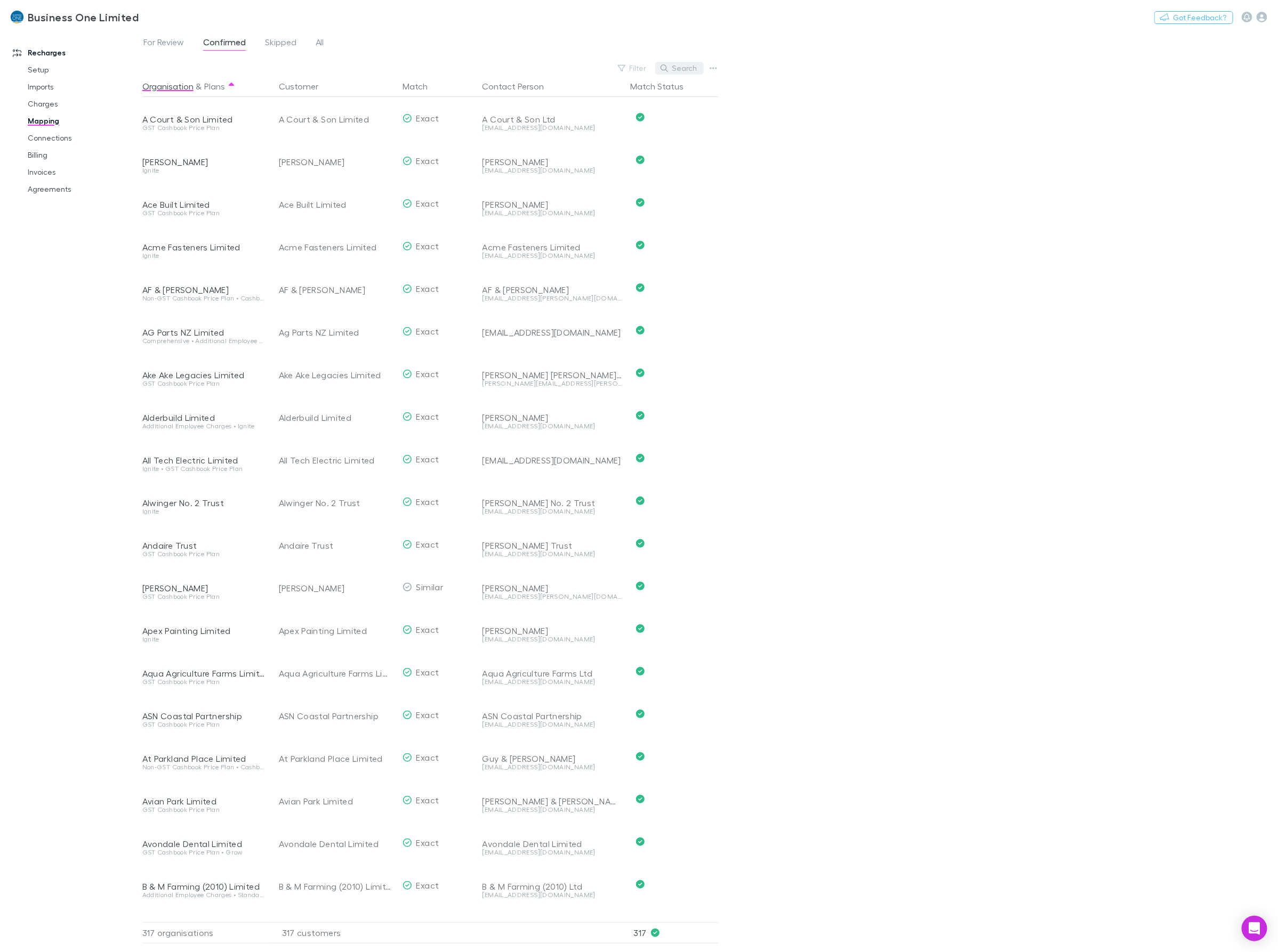
click at [688, 67] on button "Search" at bounding box center [679, 68] width 48 height 13
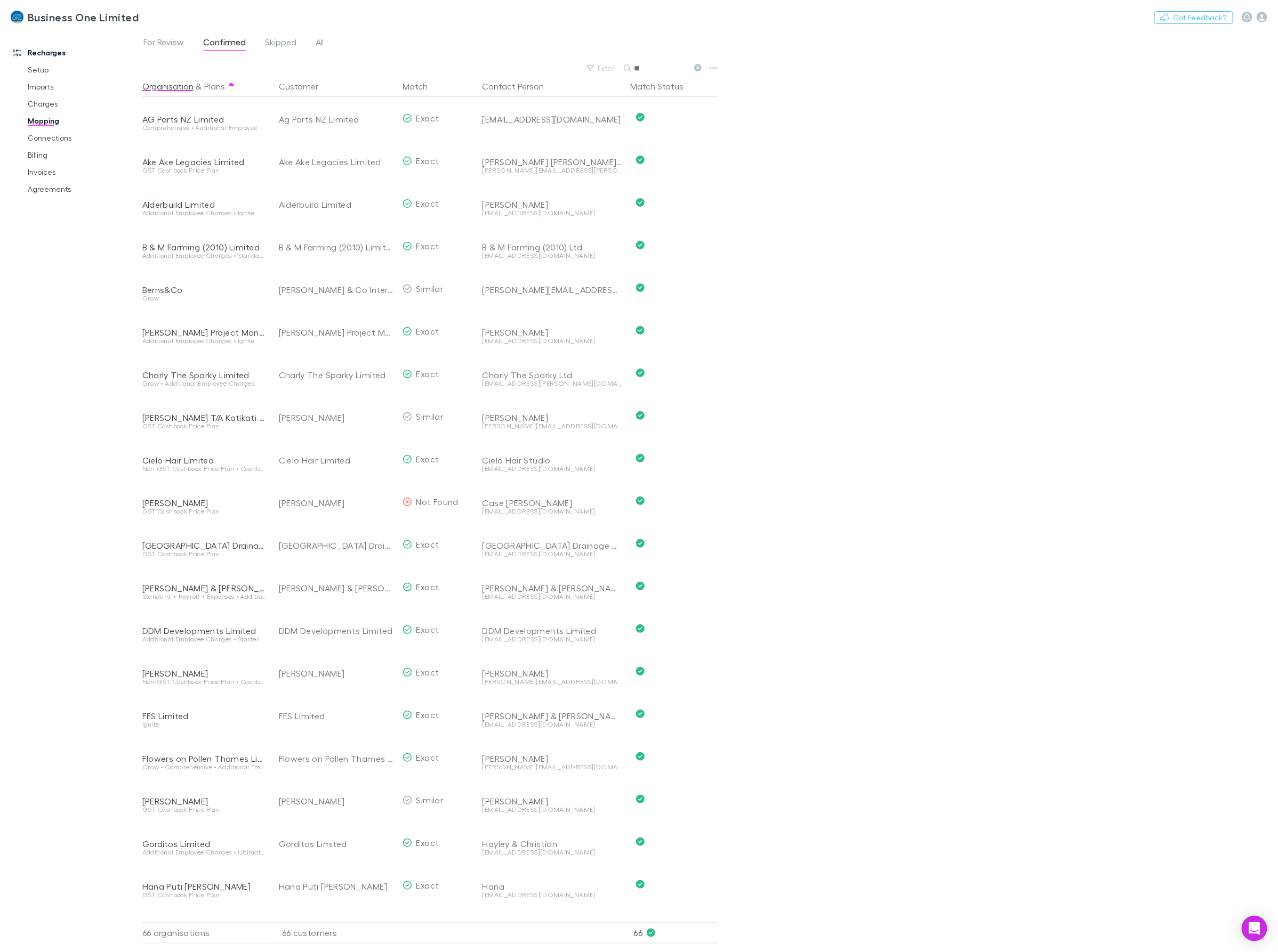
type input "*"
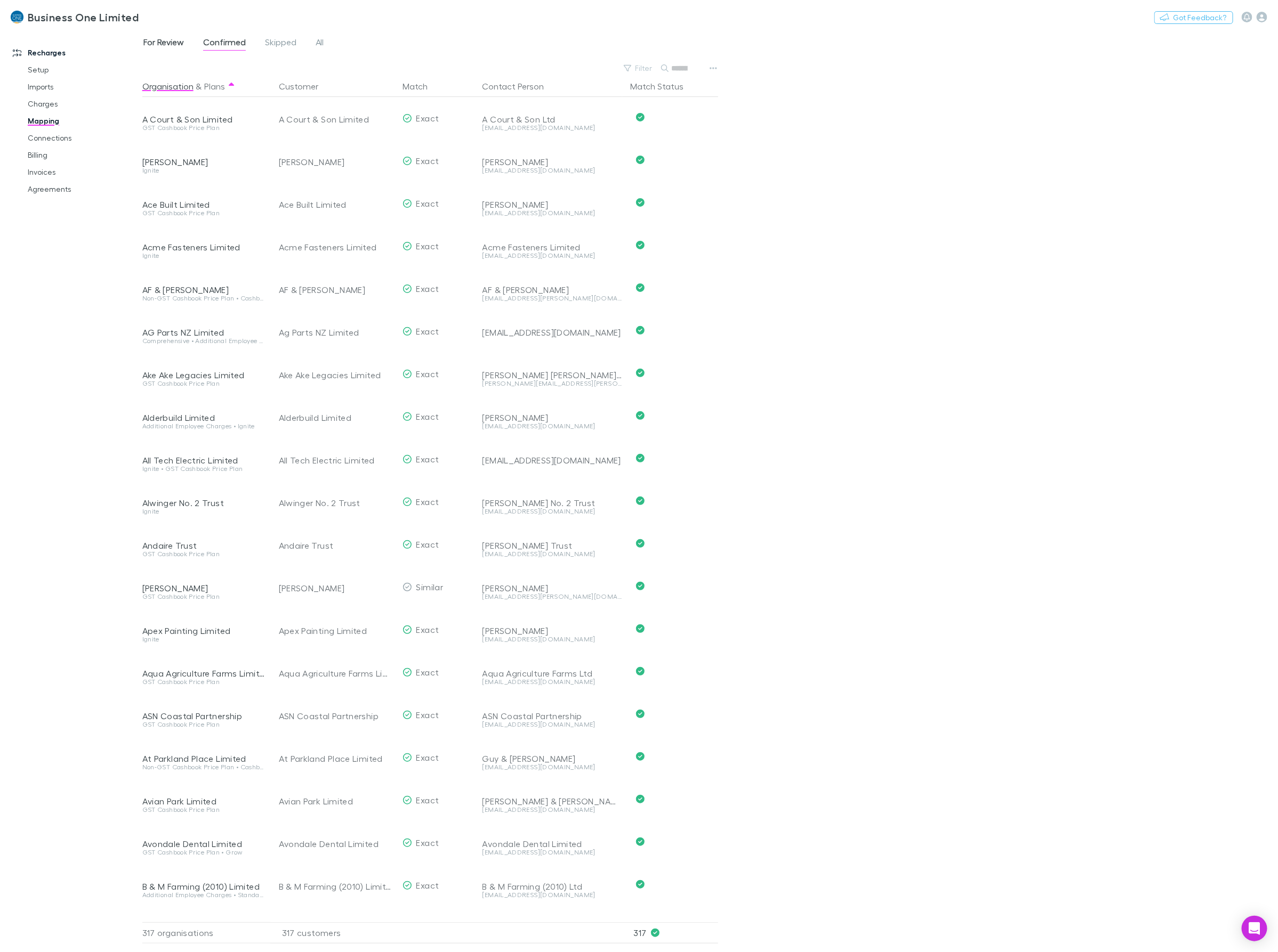
click at [147, 46] on span "For Review" at bounding box center [164, 43] width 41 height 14
